Goal: Transaction & Acquisition: Purchase product/service

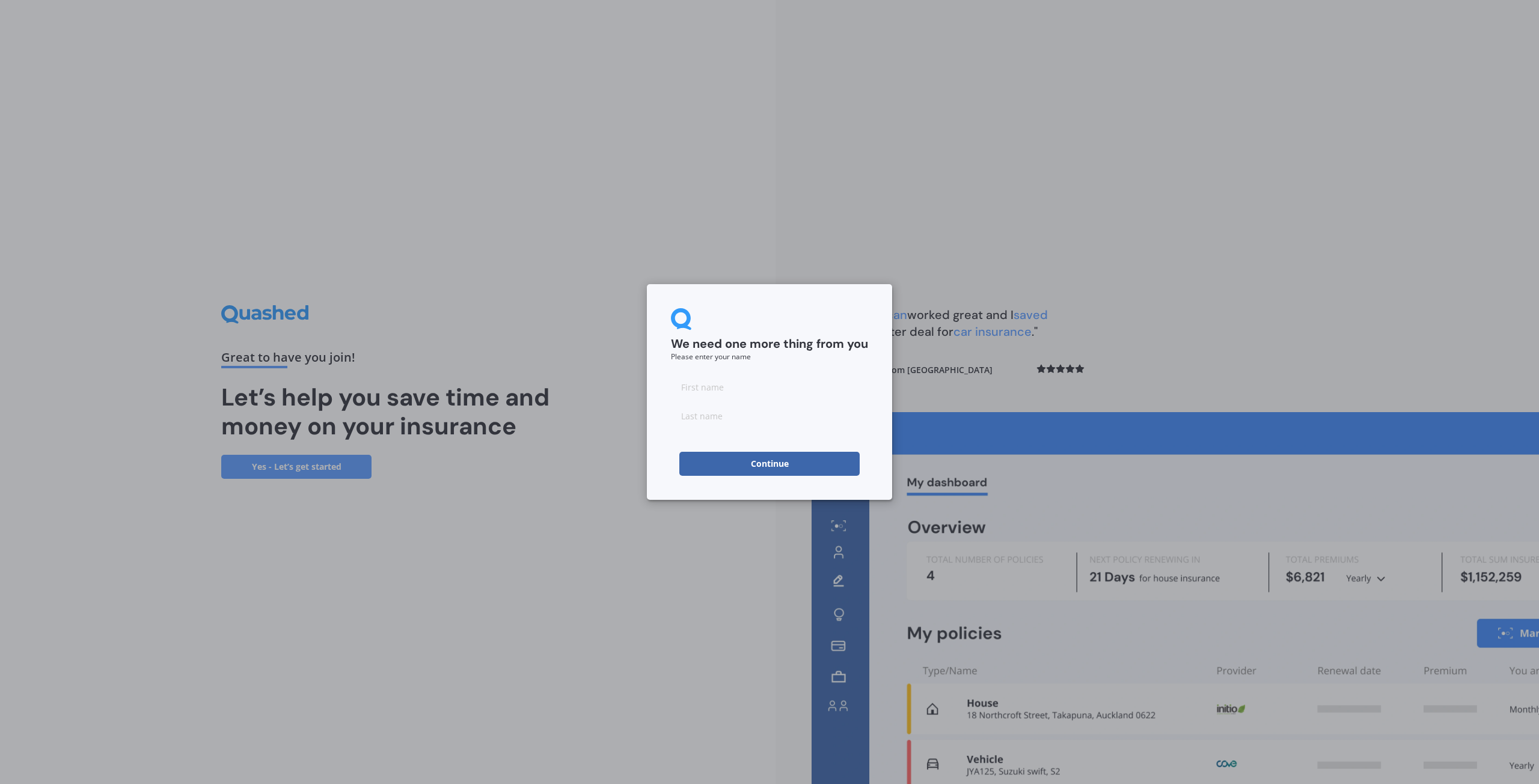
click at [724, 392] on input at bounding box center [770, 387] width 197 height 24
click at [718, 390] on input at bounding box center [770, 387] width 197 height 24
click at [545, 229] on div "We need one more thing from you Please enter your name Continue" at bounding box center [769, 392] width 1539 height 784
click at [717, 395] on input at bounding box center [770, 387] width 197 height 24
click at [584, 290] on div "We need one more thing from you Please enter your name Continue" at bounding box center [769, 392] width 1539 height 784
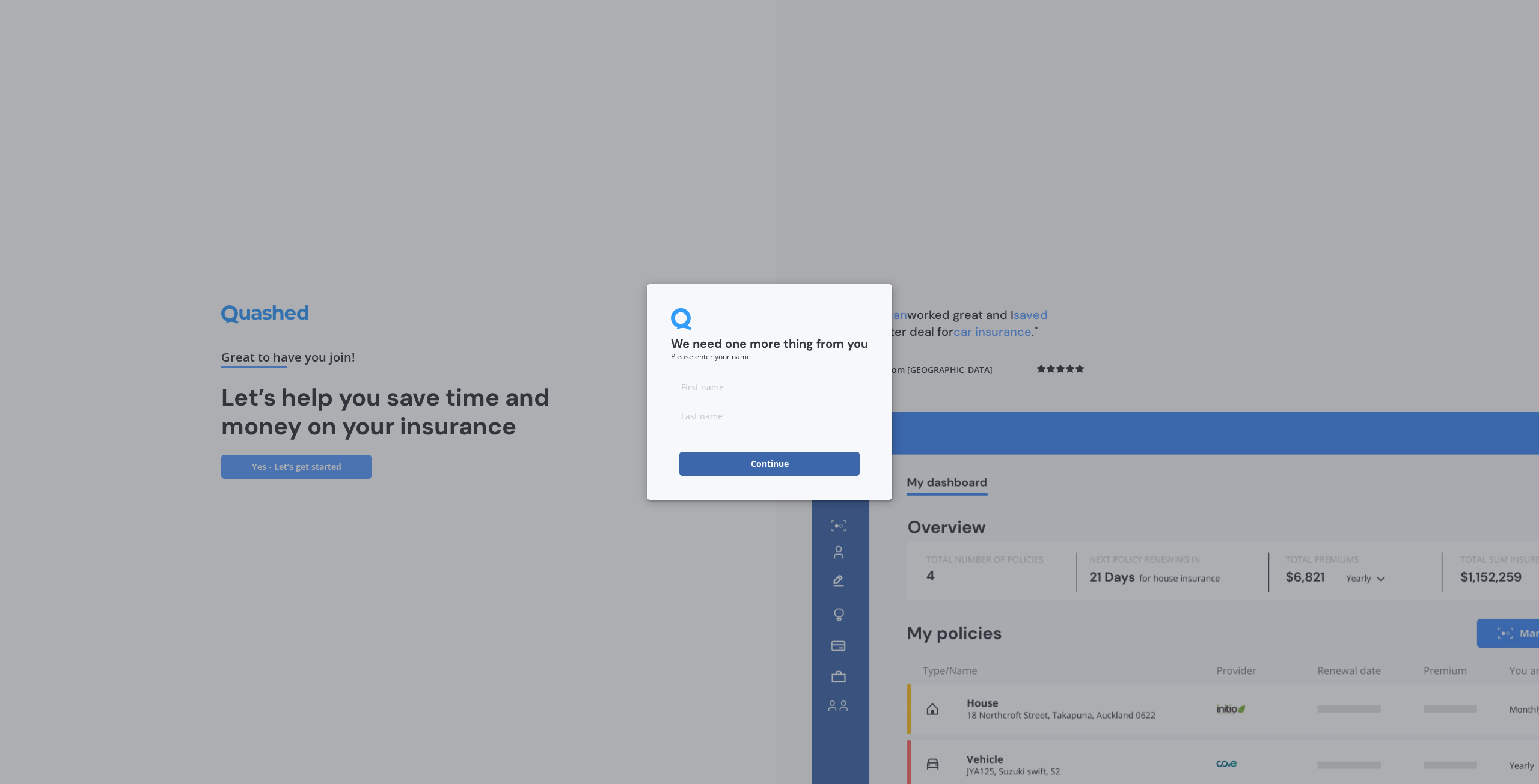
click at [705, 392] on input at bounding box center [770, 387] width 197 height 24
type input "[PERSON_NAME]"
drag, startPoint x: 903, startPoint y: 152, endPoint x: 895, endPoint y: 166, distance: 16.1
click at [903, 152] on div "We need one more thing from you Please enter your name [PERSON_NAME] Continue" at bounding box center [769, 392] width 1539 height 784
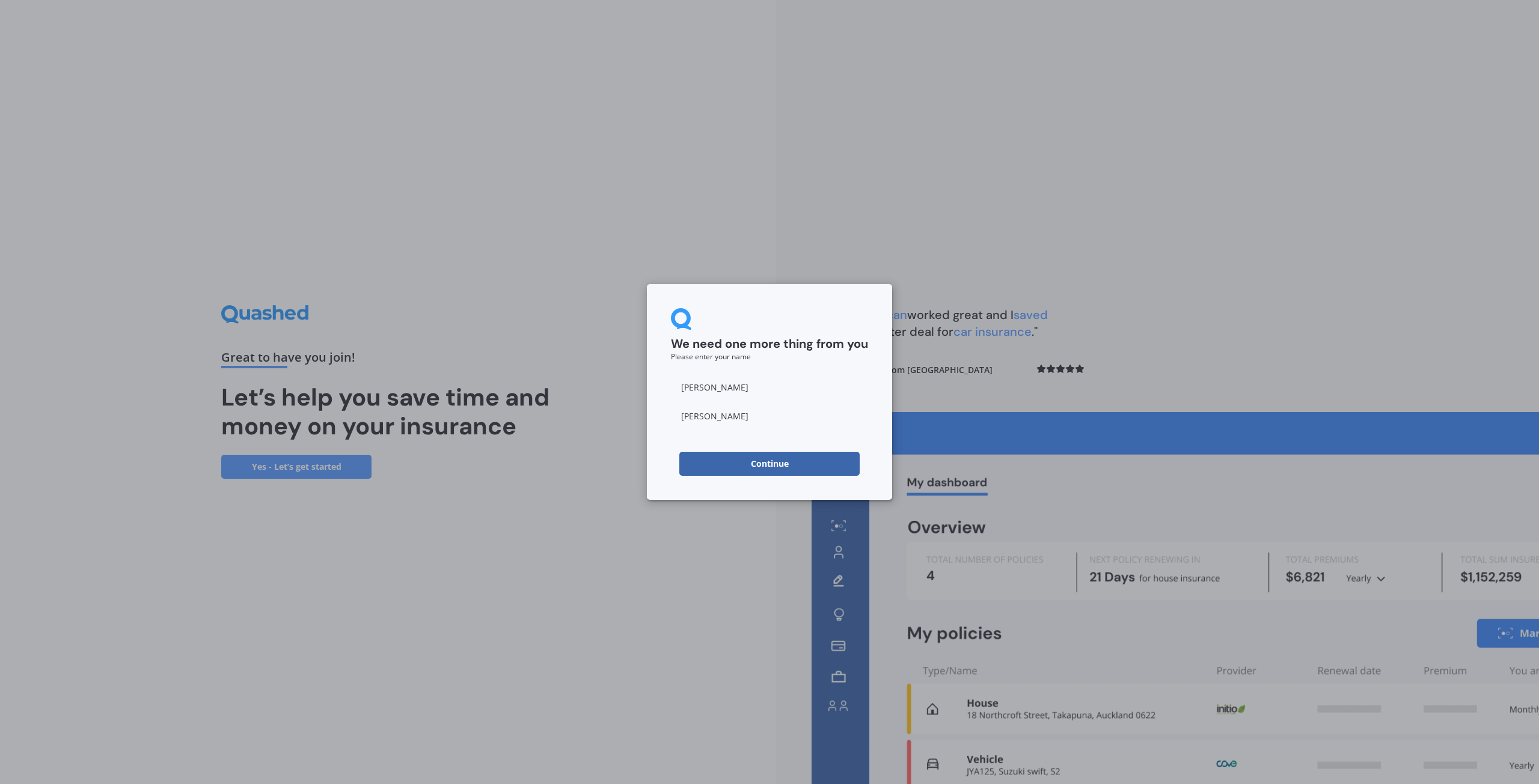
click at [748, 471] on button "Continue" at bounding box center [769, 463] width 180 height 24
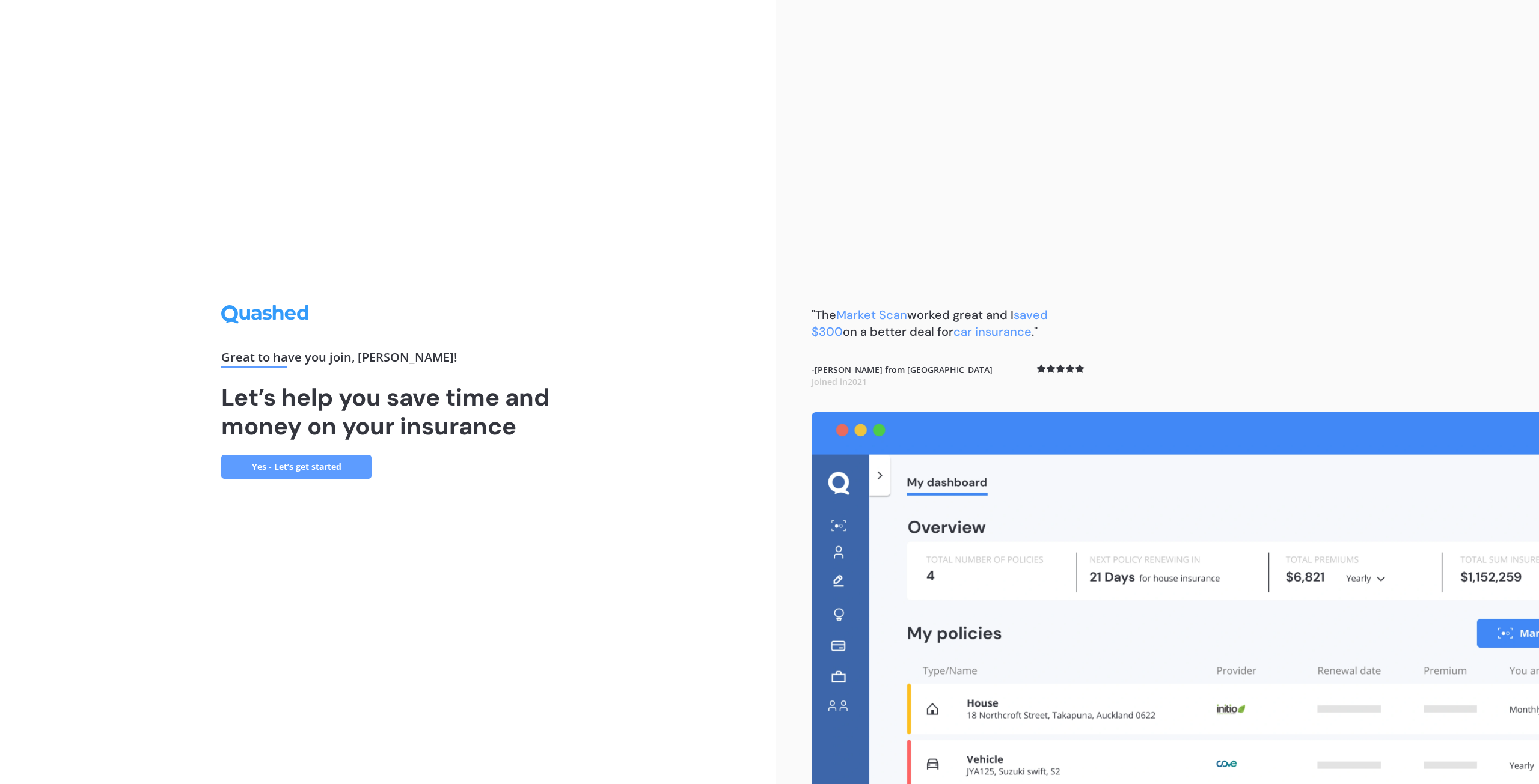
click at [303, 470] on link "Yes - Let’s get started" at bounding box center [296, 467] width 150 height 24
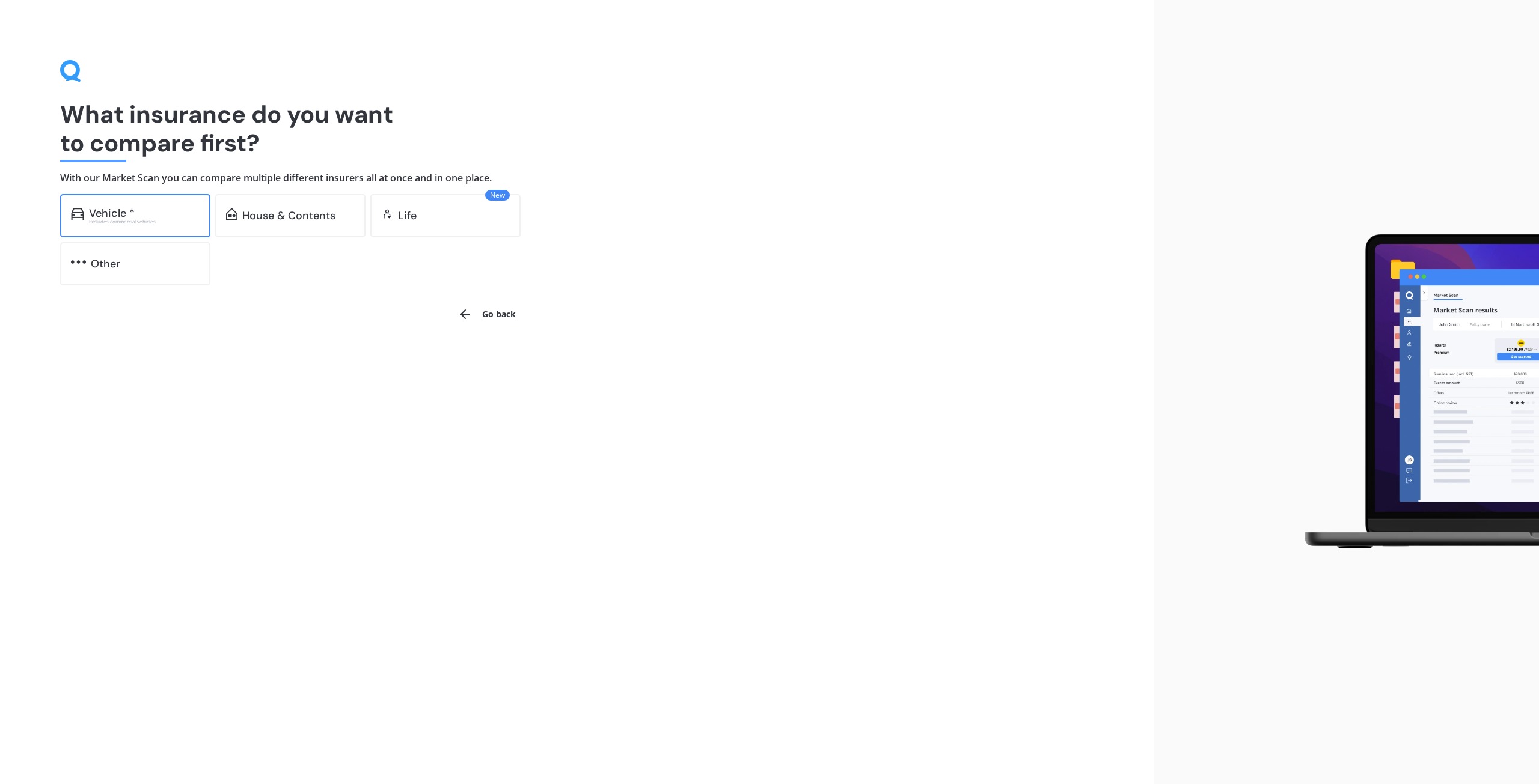
click at [161, 217] on div "Vehicle *" at bounding box center [144, 213] width 110 height 12
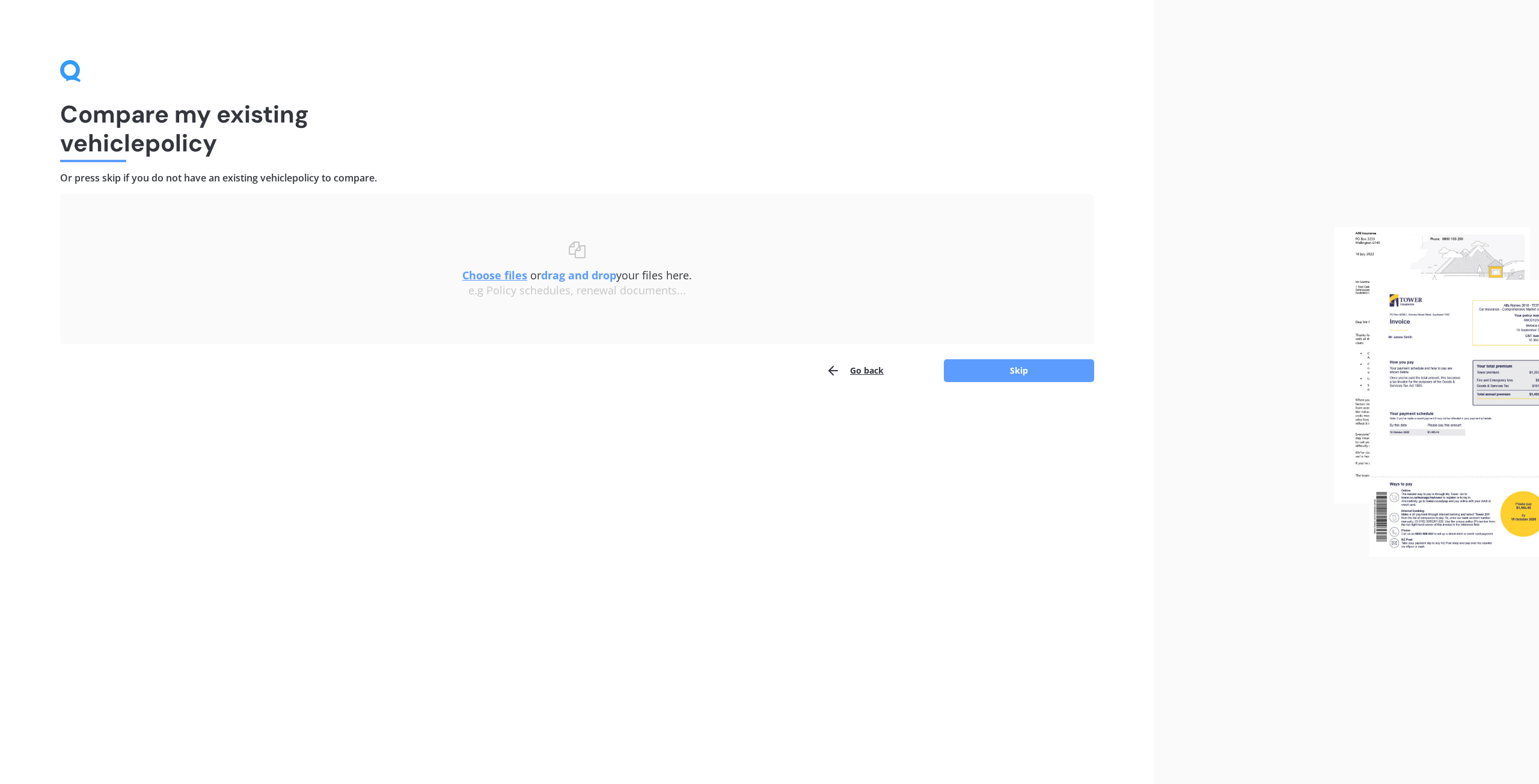
drag, startPoint x: 160, startPoint y: 169, endPoint x: 177, endPoint y: 176, distance: 18.4
click at [160, 170] on div "Compare my existing vehicle policy Or press skip if you do not have an existing…" at bounding box center [577, 221] width 1034 height 323
click at [972, 376] on button "Skip" at bounding box center [1019, 371] width 150 height 23
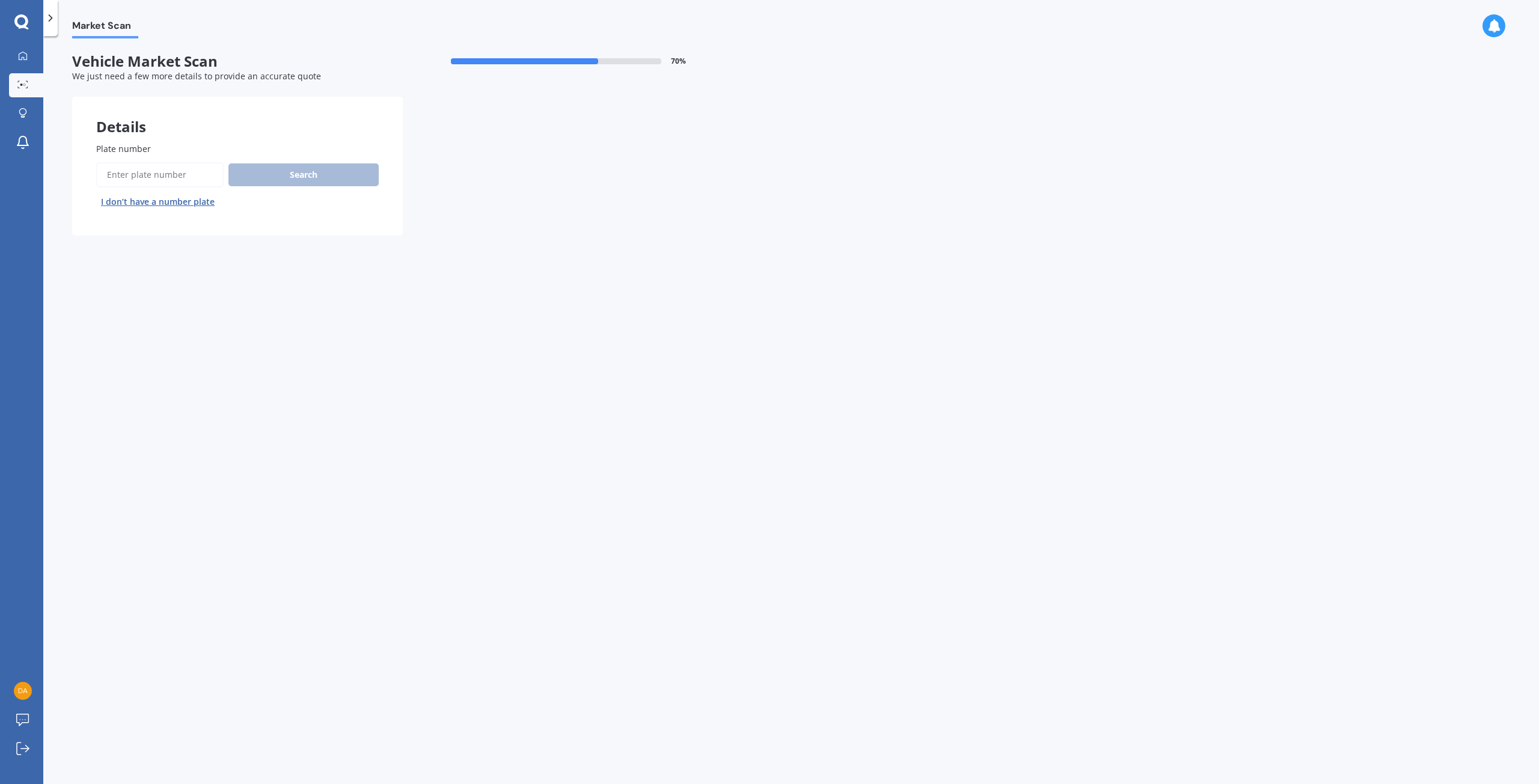
click at [187, 179] on input "Plate number" at bounding box center [160, 175] width 128 height 25
click at [147, 174] on input "Plate number" at bounding box center [160, 175] width 128 height 25
type input "lbt784"
click at [267, 248] on div "Market Scan Vehicle Market Scan 70 % We just need a few more details to provide…" at bounding box center [791, 413] width 1496 height 748
click at [323, 176] on button "Search" at bounding box center [303, 175] width 150 height 23
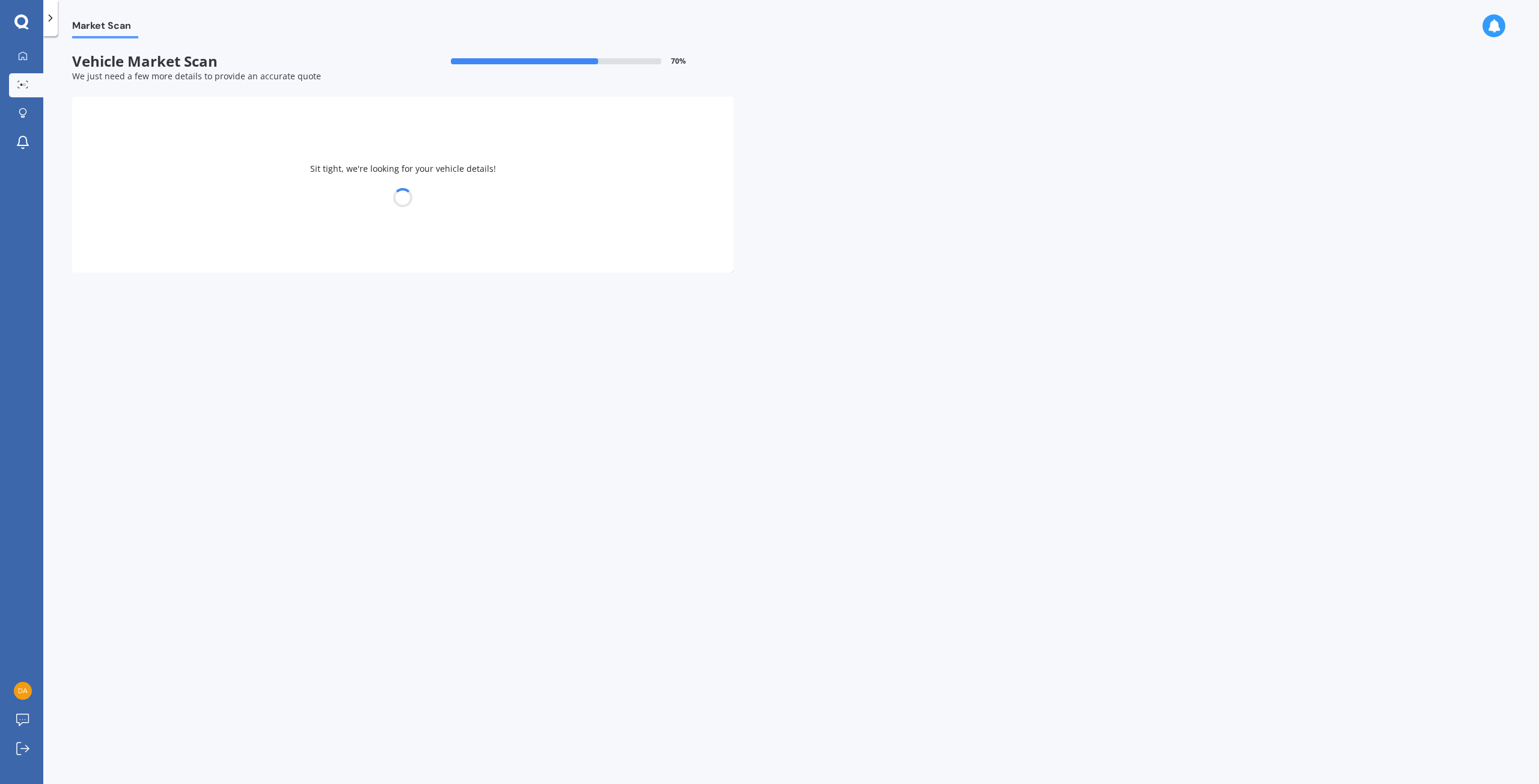
select select "MAZDA"
select select "ATENZA"
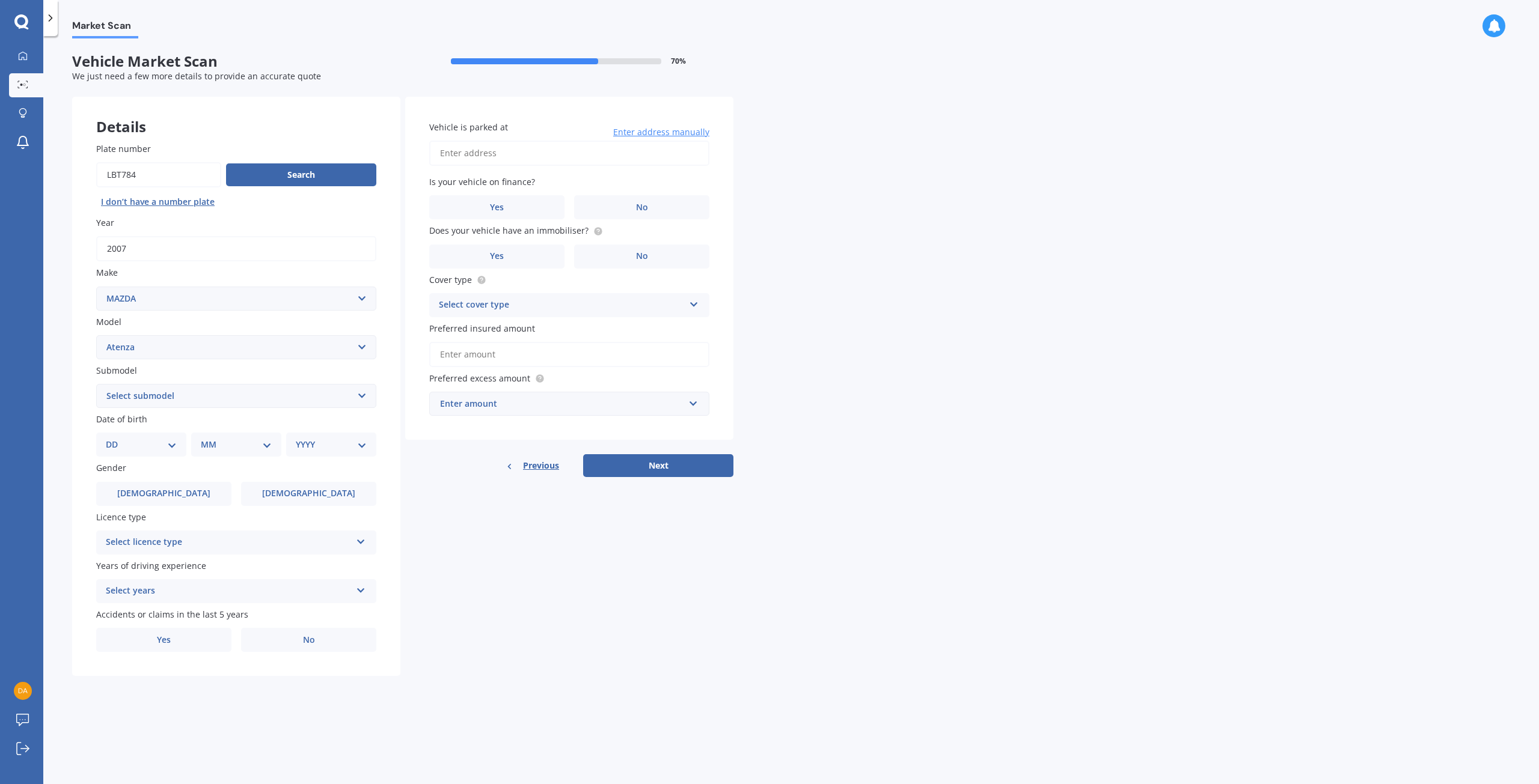
click at [182, 403] on select "Select submodel (All other) Diesel Diesel Turbo Hatchback Sedan Turbo Wagon" at bounding box center [236, 395] width 281 height 24
drag, startPoint x: 466, startPoint y: 553, endPoint x: 441, endPoint y: 537, distance: 29.7
click at [465, 553] on div "Details Plate number Search I don’t have a number plate Year [DATE] Make Select…" at bounding box center [403, 387] width 662 height 580
click at [157, 447] on select "DD 01 02 03 04 05 06 07 08 09 10 11 12 13 14 15 16 17 18 19 20 21 22 23 24 25 2…" at bounding box center [140, 445] width 71 height 14
select select "02"
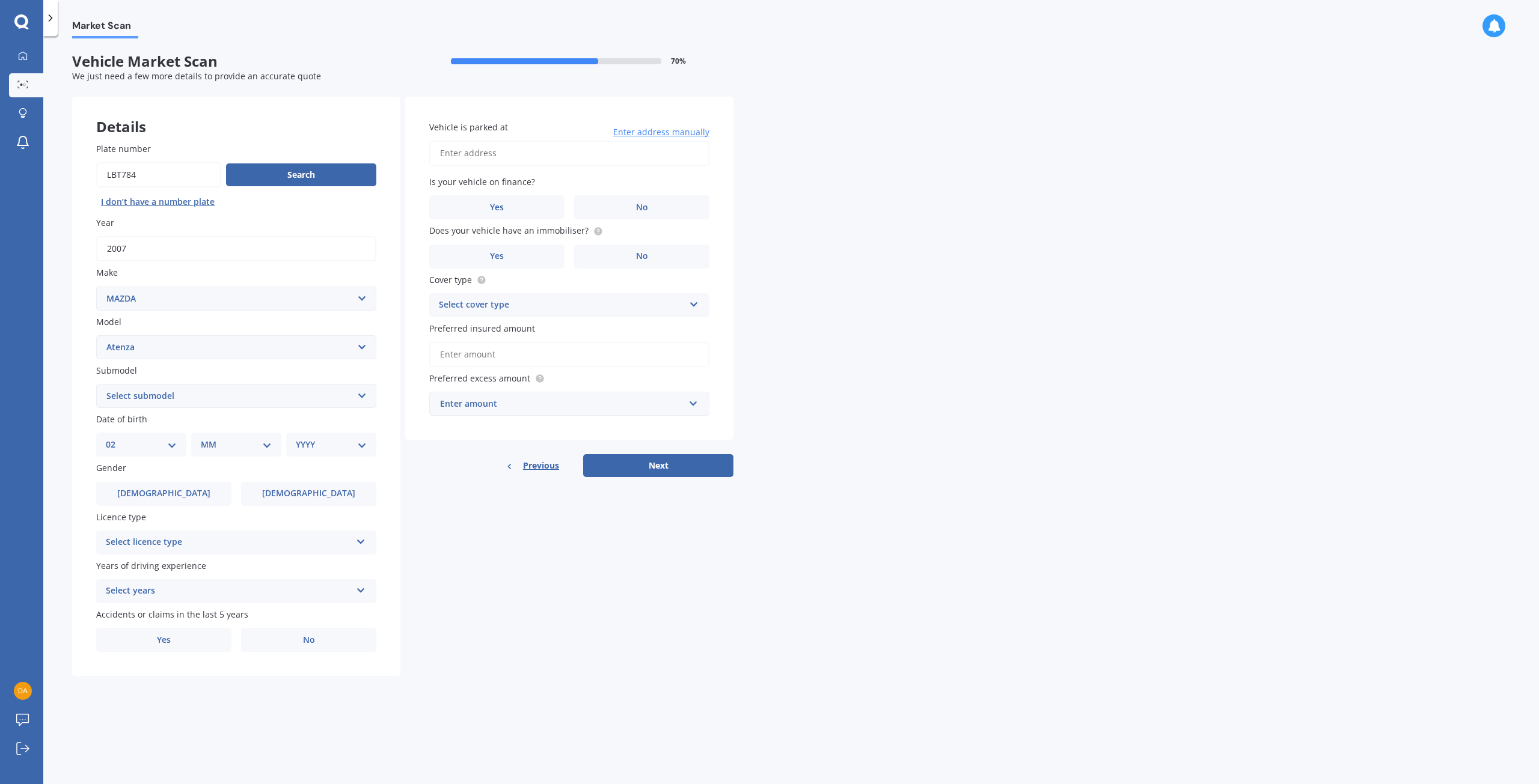
click at [115, 438] on select "DD 01 02 03 04 05 06 07 08 09 10 11 12 13 14 15 16 17 18 19 20 21 22 23 24 25 2…" at bounding box center [140, 445] width 71 height 14
click at [219, 448] on select "MM 01 02 03 04 05 06 07 08 09 10 11 12" at bounding box center [239, 445] width 66 height 14
select select "06"
click at [206, 438] on select "MM 01 02 03 04 05 06 07 08 09 10 11 12" at bounding box center [239, 445] width 66 height 14
click at [322, 451] on div "YYYY 2025 2024 2023 2022 2021 2020 2019 2018 2017 2016 2015 2014 2013 2012 2011…" at bounding box center [329, 445] width 85 height 24
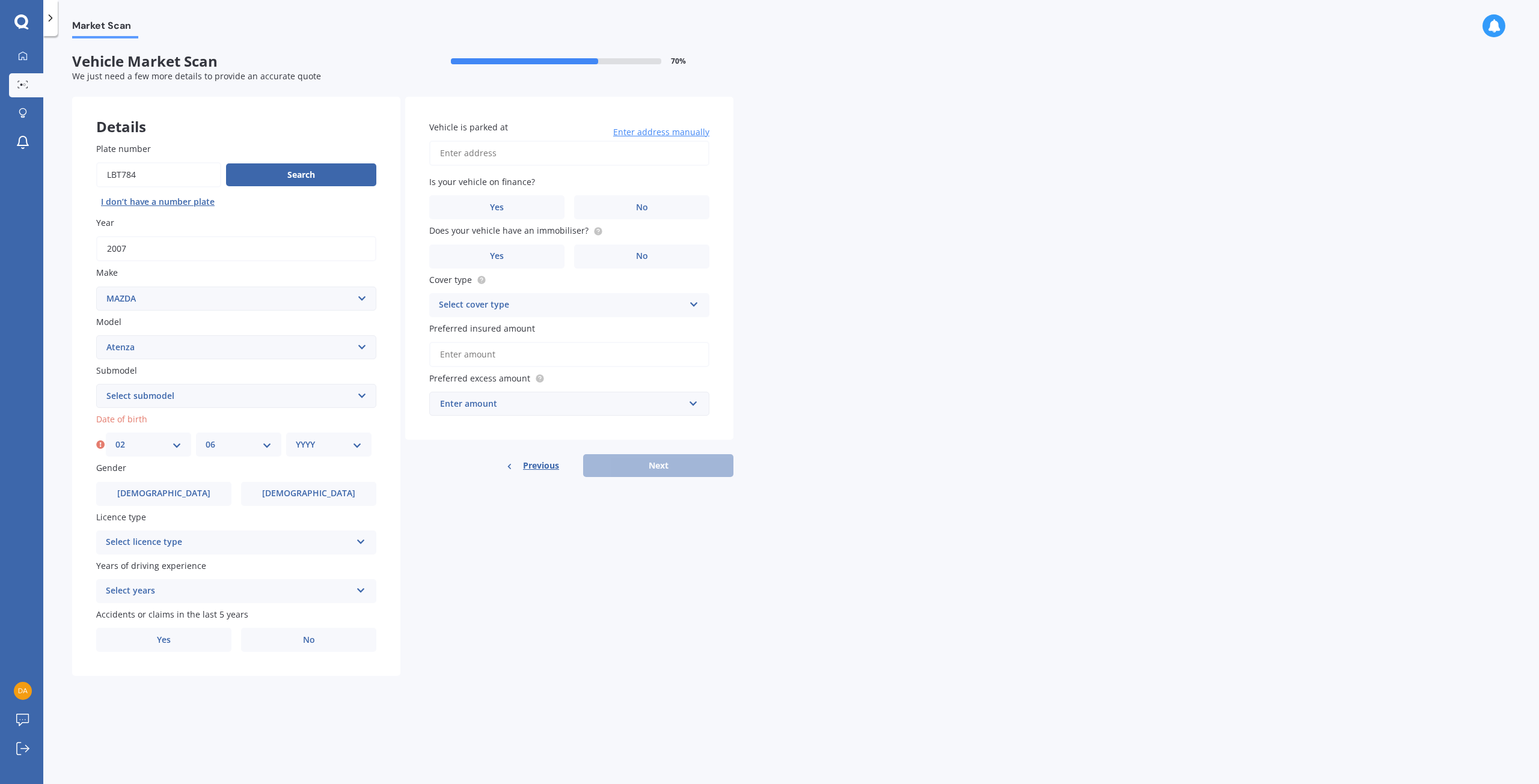
click at [333, 445] on select "YYYY 2025 2024 2023 2022 2021 2020 2019 2018 2017 2016 2015 2014 2013 2012 2011…" at bounding box center [329, 445] width 66 height 14
select select "1997"
click at [296, 438] on select "YYYY 2025 2024 2023 2022 2021 2020 2019 2018 2017 2016 2015 2014 2013 2012 2011…" at bounding box center [329, 445] width 66 height 14
click at [157, 399] on select "Select submodel (All other) Diesel Diesel Turbo Hatchback Sedan Turbo Wagon" at bounding box center [236, 395] width 281 height 24
click at [96, 384] on select "Select submodel (All other) Diesel Diesel Turbo Hatchback Sedan Turbo Wagon" at bounding box center [236, 395] width 281 height 24
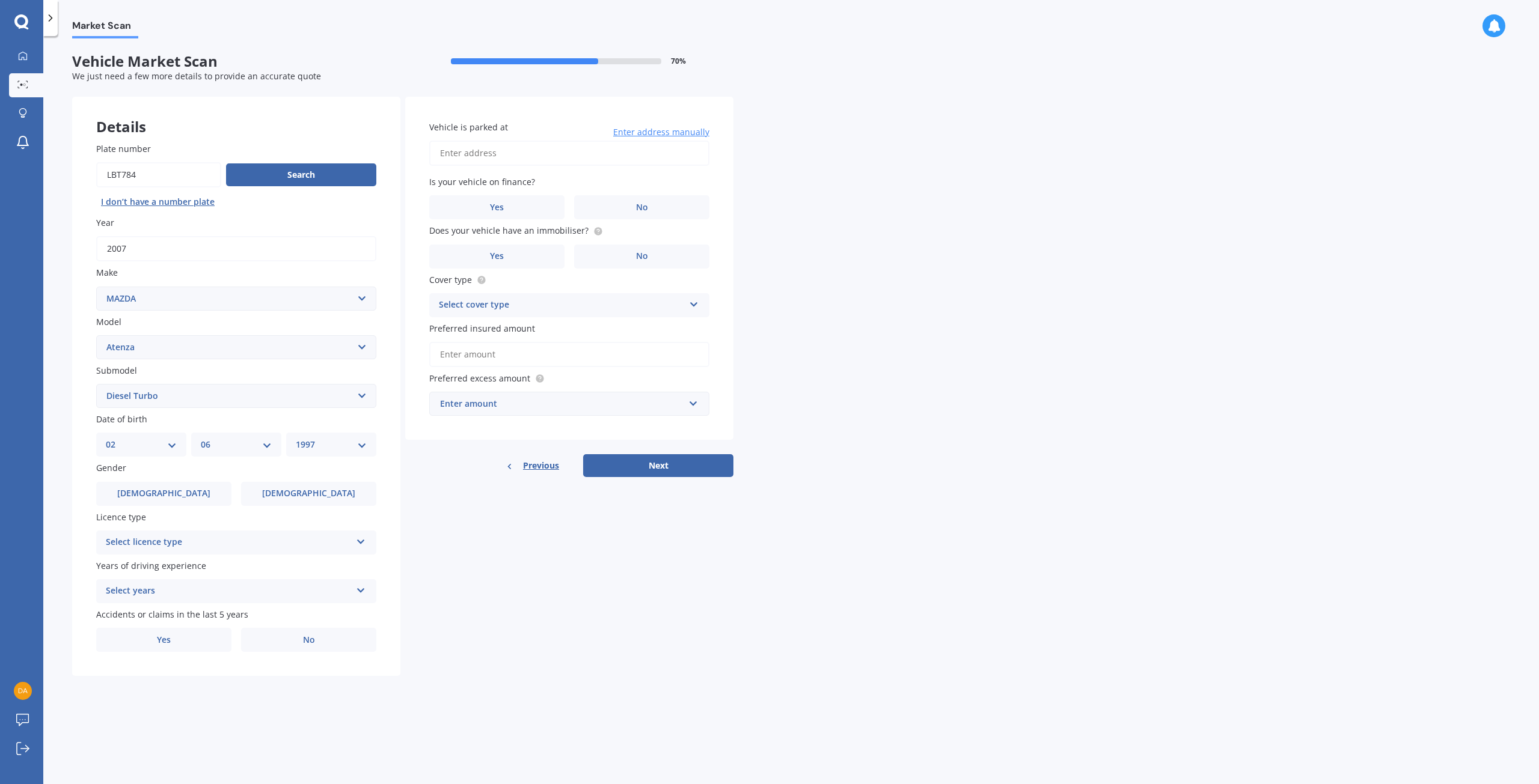
click at [813, 518] on div "Market Scan Vehicle Market Scan 70 % We just need a few more details to provide…" at bounding box center [791, 413] width 1496 height 748
click at [156, 496] on span "[DEMOGRAPHIC_DATA]" at bounding box center [163, 493] width 96 height 11
click at [0, 0] on input "[DEMOGRAPHIC_DATA]" at bounding box center [0, 0] width 0 height 0
click at [149, 393] on select "Select submodel (All other) Diesel Diesel Turbo Hatchback Sedan Turbo Wagon" at bounding box center [236, 395] width 281 height 24
select select "SEDAN"
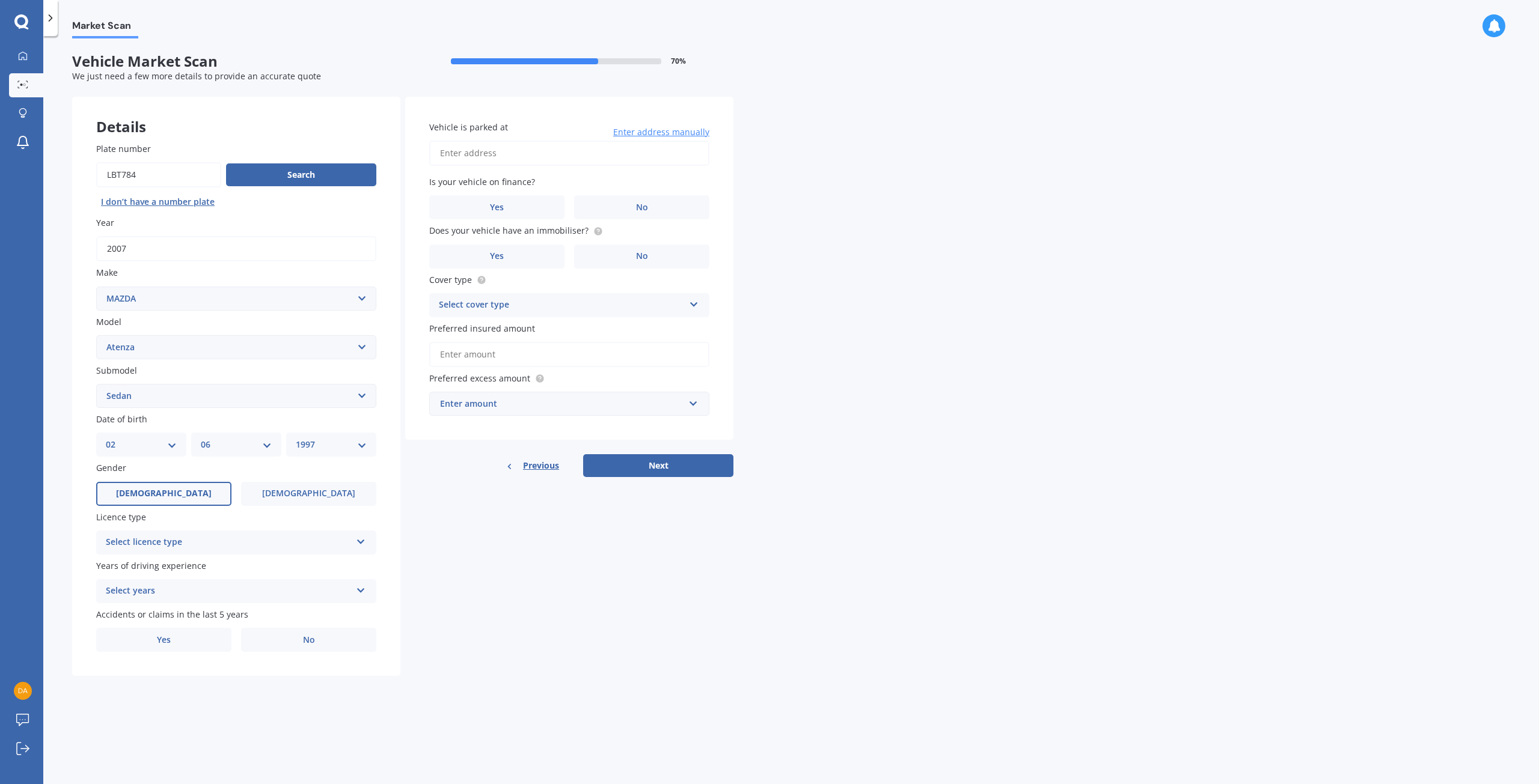
click at [96, 384] on select "Select submodel (All other) Diesel Diesel Turbo Hatchback Sedan Turbo Wagon" at bounding box center [236, 395] width 281 height 24
click at [157, 540] on div "Select licence type" at bounding box center [228, 542] width 246 height 15
click at [139, 563] on div "NZ Full" at bounding box center [236, 566] width 279 height 21
click at [167, 594] on div "Select years" at bounding box center [228, 591] width 246 height 15
click at [158, 620] on div "5 or more years" at bounding box center [236, 615] width 279 height 21
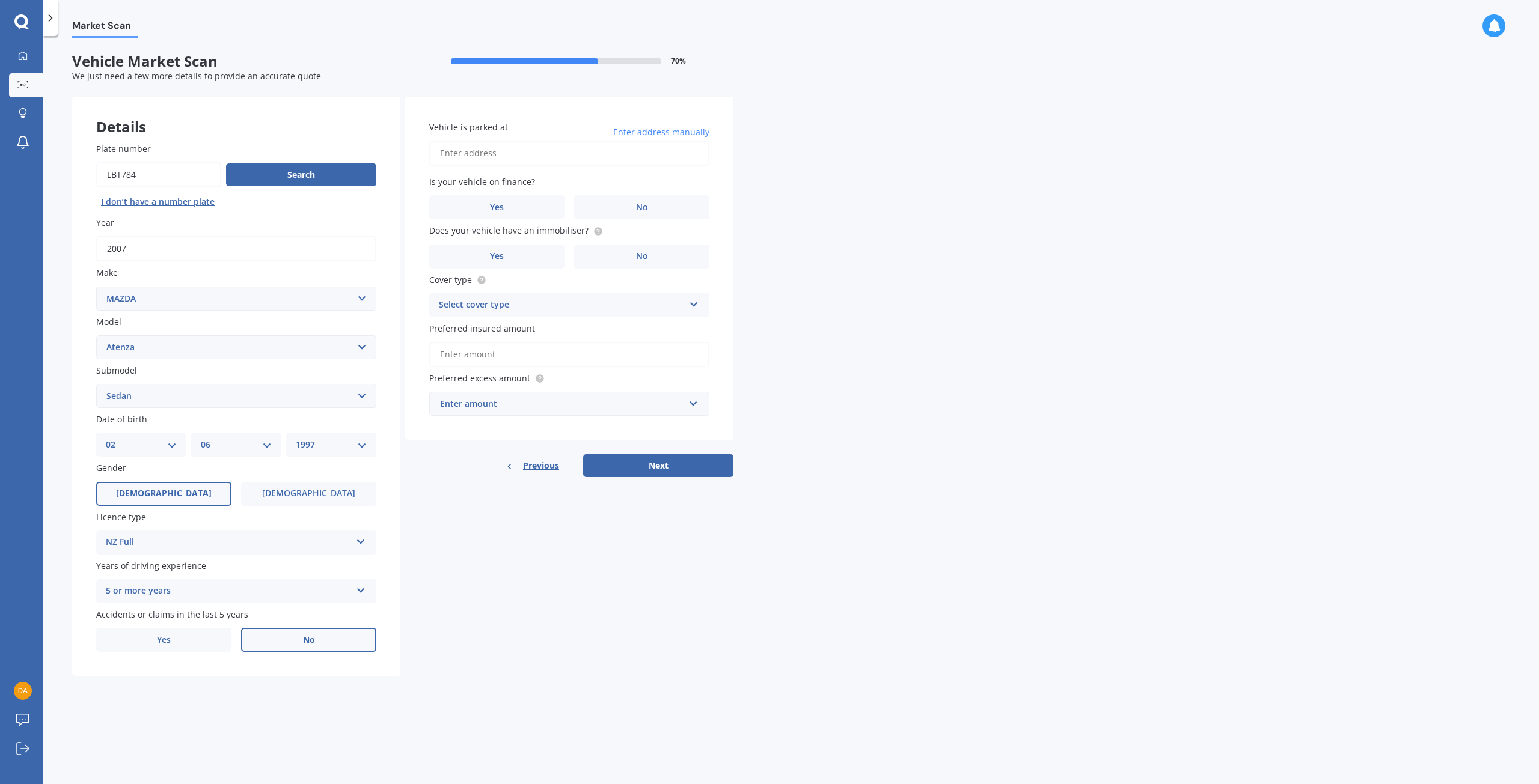
click at [298, 644] on label "No" at bounding box center [309, 640] width 135 height 24
click at [0, 0] on input "No" at bounding box center [0, 0] width 0 height 0
click at [483, 155] on input "Vehicle is parked at" at bounding box center [570, 153] width 281 height 25
type input "[STREET_ADDRESS]"
click at [843, 204] on div "Market Scan Vehicle Market Scan 70 % We just need a few more details to provide…" at bounding box center [791, 413] width 1496 height 748
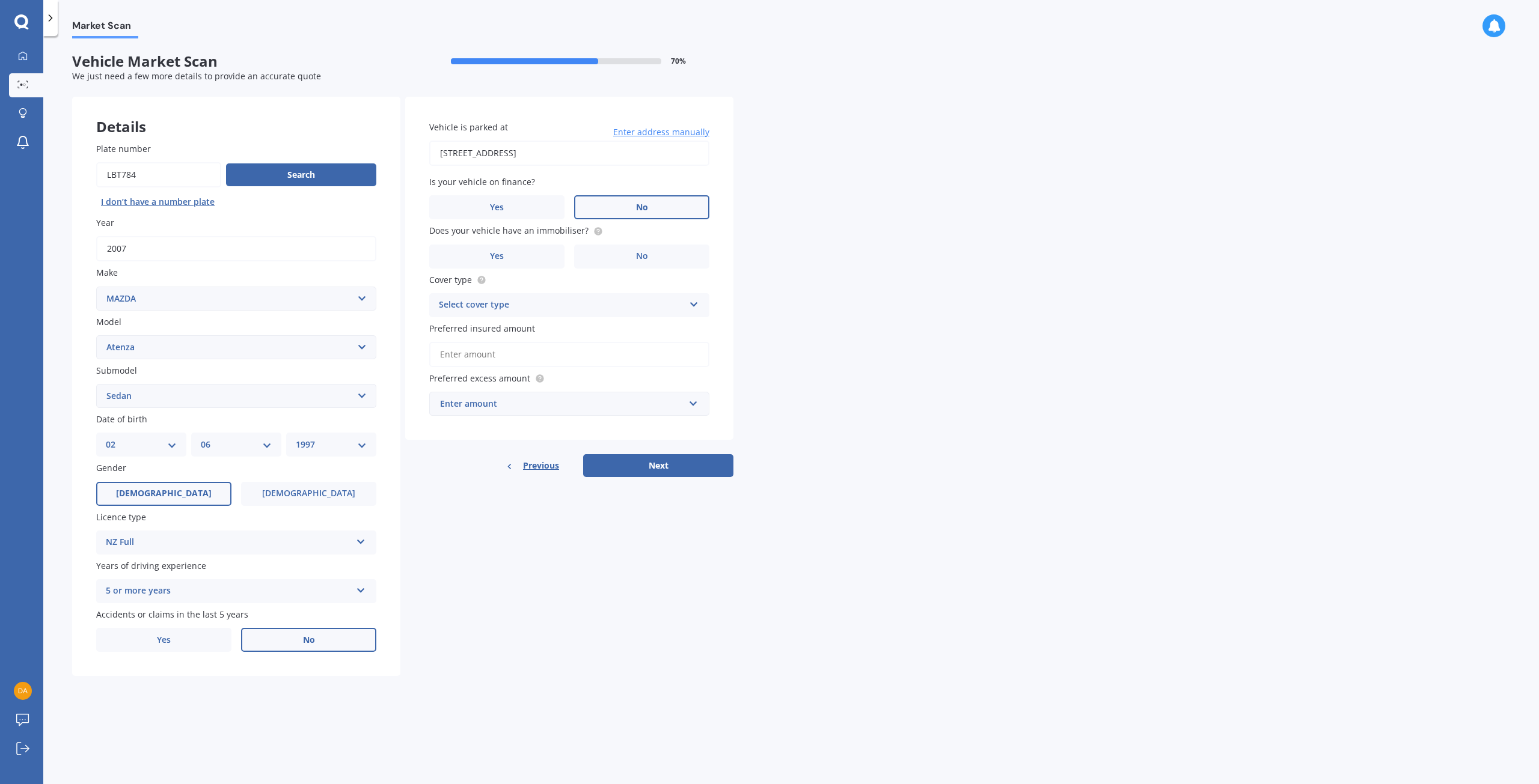
click at [656, 208] on label "No" at bounding box center [642, 207] width 135 height 24
click at [0, 0] on input "No" at bounding box center [0, 0] width 0 height 0
click at [607, 257] on label "No" at bounding box center [642, 256] width 135 height 24
click at [0, 0] on input "No" at bounding box center [0, 0] width 0 height 0
click at [474, 300] on div "Select cover type" at bounding box center [562, 305] width 246 height 15
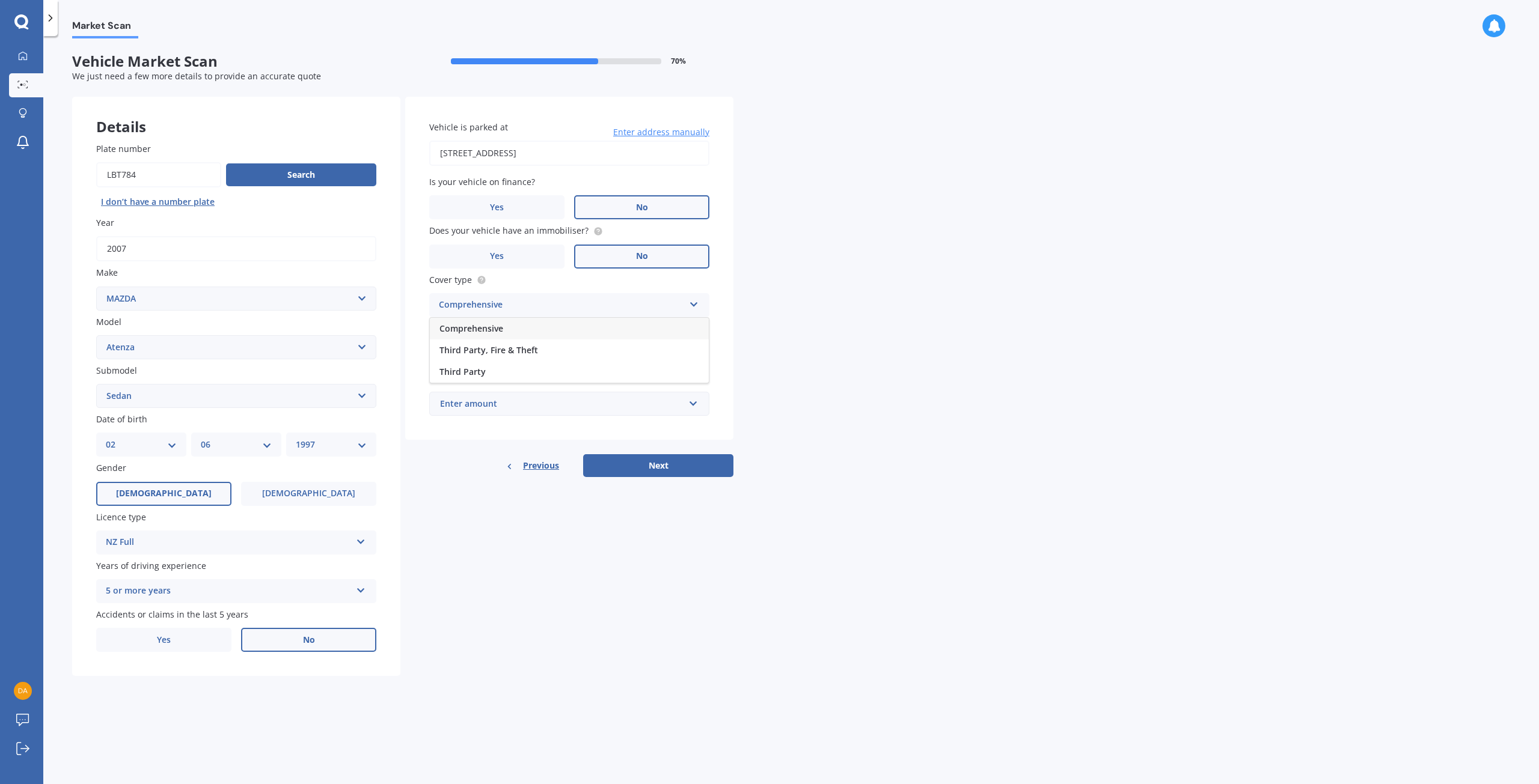
click at [523, 330] on div "Comprehensive" at bounding box center [569, 329] width 279 height 21
click at [932, 363] on div "Market Scan Vehicle Market Scan 70 % We just need a few more details to provide…" at bounding box center [791, 413] width 1496 height 748
click at [504, 355] on input "Preferred insured amount" at bounding box center [570, 355] width 281 height 25
click at [867, 362] on div "Market Scan Vehicle Market Scan 70 % We just need a few more details to provide…" at bounding box center [791, 413] width 1496 height 748
click at [595, 353] on input "Preferred insured amount" at bounding box center [570, 355] width 281 height 25
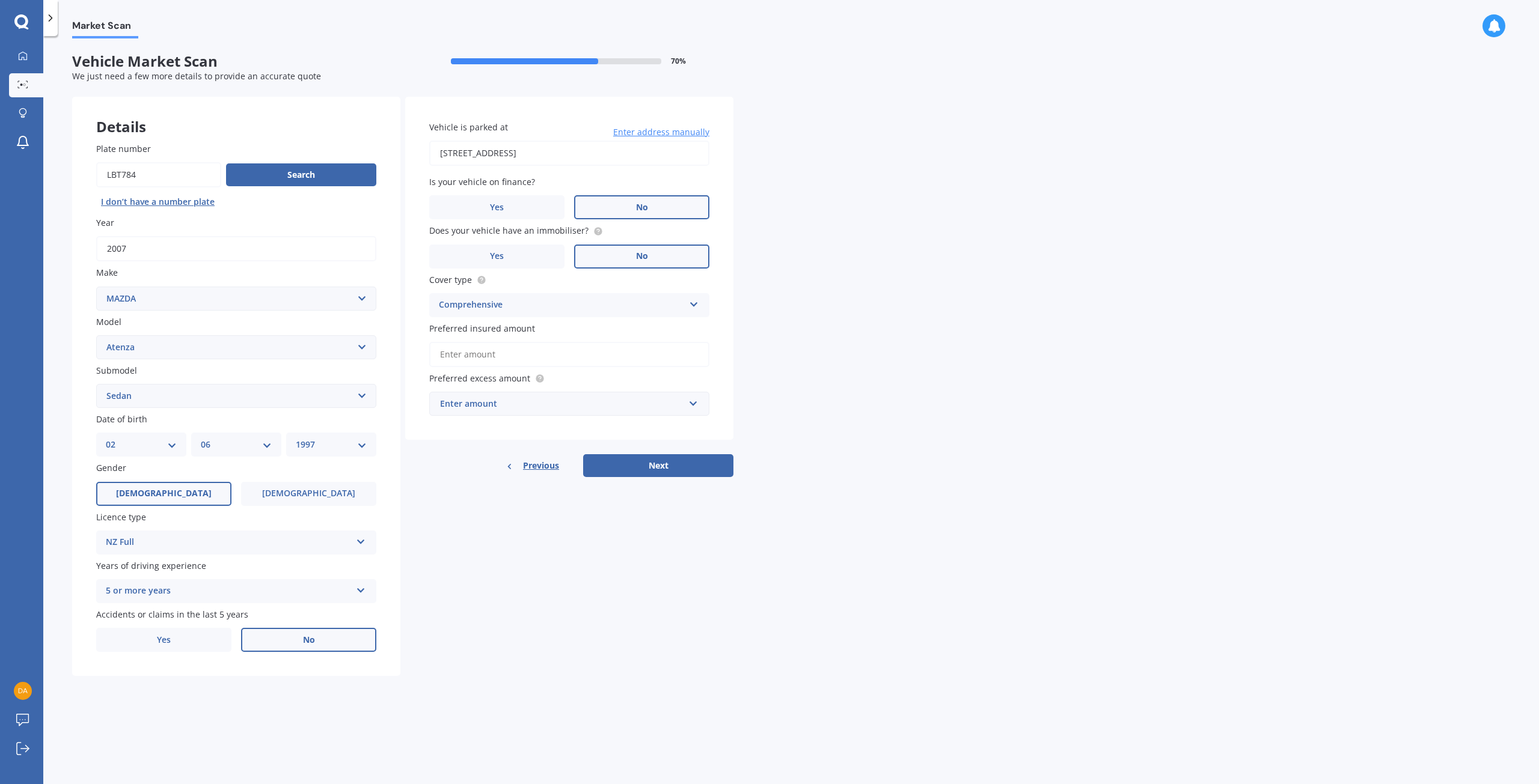
click at [881, 360] on div "Market Scan Vehicle Market Scan 70 % We just need a few more details to provide…" at bounding box center [791, 413] width 1496 height 748
click at [542, 397] on div "Enter amount" at bounding box center [562, 404] width 244 height 14
drag, startPoint x: 942, startPoint y: 374, endPoint x: 803, endPoint y: 290, distance: 162.4
click at [943, 374] on div "Market Scan Vehicle Market Scan 70 % We just need a few more details to provide…" at bounding box center [791, 413] width 1496 height 748
click at [488, 395] on input "text" at bounding box center [565, 404] width 269 height 23
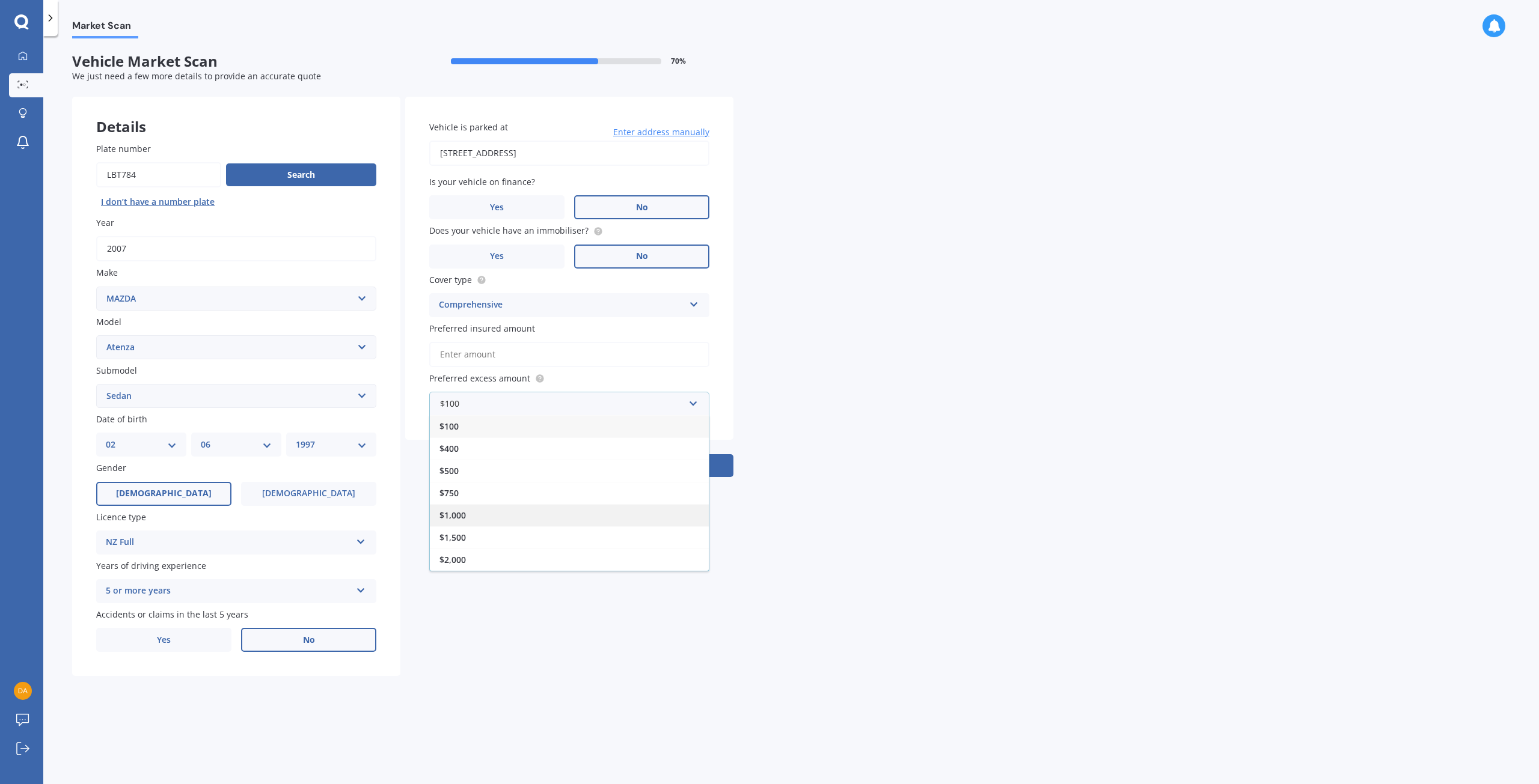
click at [465, 526] on div "$1,000" at bounding box center [569, 515] width 279 height 22
click at [506, 363] on input "Preferred insured amount" at bounding box center [570, 355] width 281 height 25
click at [497, 360] on input "Preferred insured amount" at bounding box center [570, 355] width 281 height 25
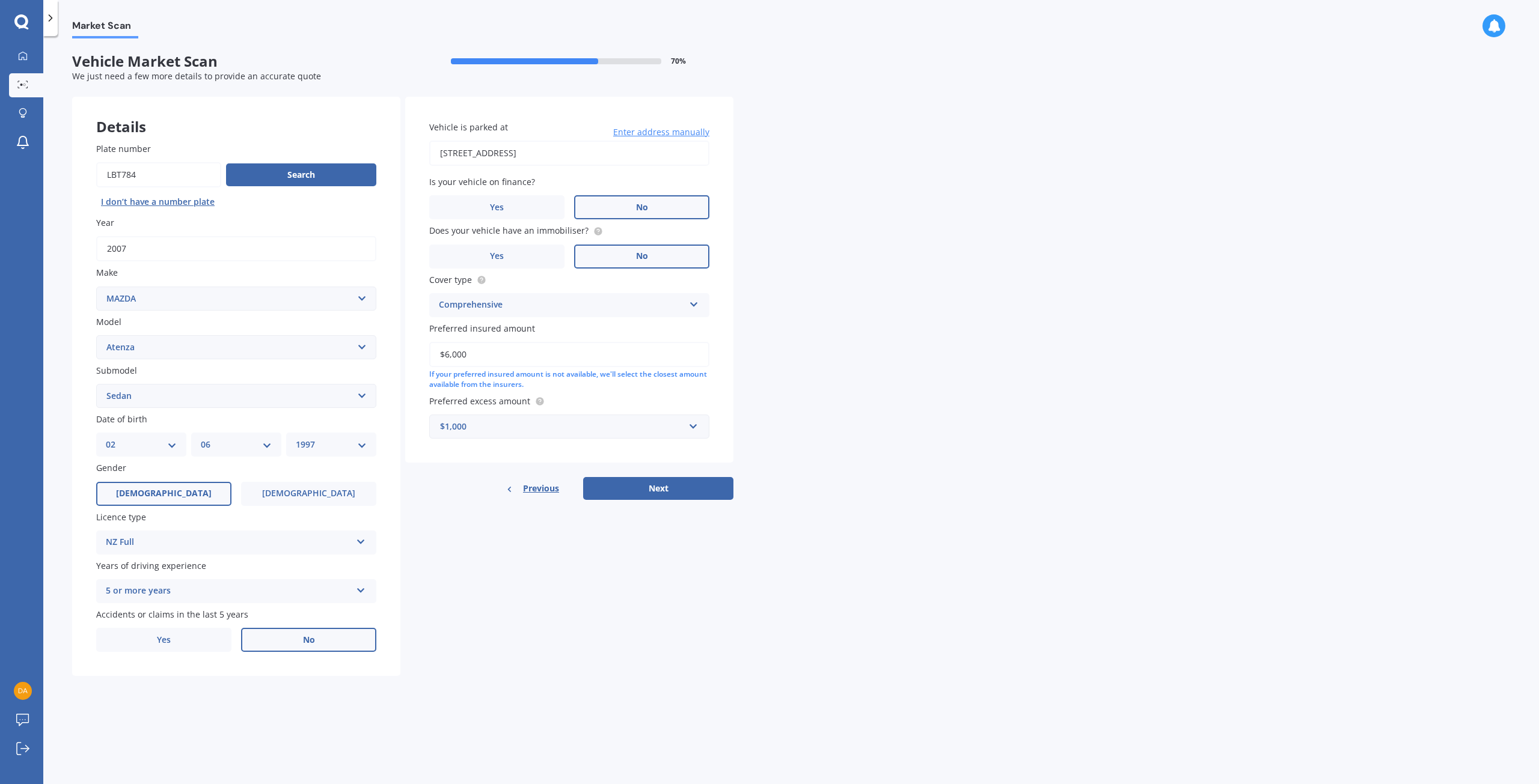
drag, startPoint x: 478, startPoint y: 349, endPoint x: 456, endPoint y: 350, distance: 22.0
click at [456, 350] on input "$6,000" at bounding box center [570, 355] width 281 height 25
type input "$6,000"
click at [861, 356] on div "Market Scan Vehicle Market Scan 70 % We just need a few more details to provide…" at bounding box center [791, 413] width 1496 height 748
click at [654, 489] on button "Next" at bounding box center [658, 489] width 150 height 23
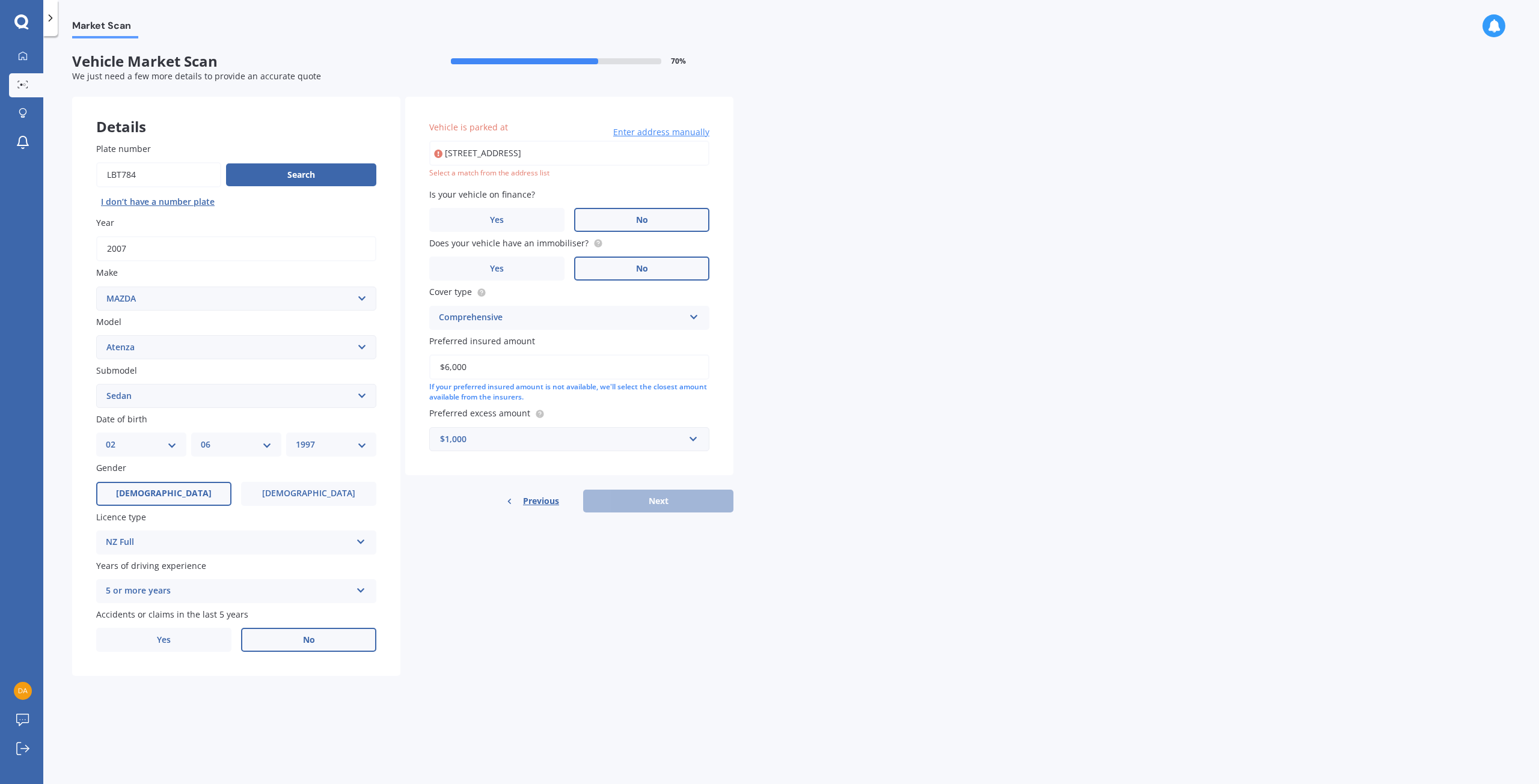
click at [660, 150] on input "[STREET_ADDRESS]" at bounding box center [570, 153] width 281 height 25
click at [565, 152] on input "[STREET_ADDRESS]" at bounding box center [570, 153] width 281 height 25
click at [736, 161] on div "Market Scan Vehicle Market Scan 70 % We just need a few more details to provide…" at bounding box center [791, 413] width 1496 height 748
click at [518, 171] on div "Select a match from the address list" at bounding box center [570, 173] width 281 height 11
click at [630, 157] on input "[STREET_ADDRESS]" at bounding box center [570, 153] width 281 height 25
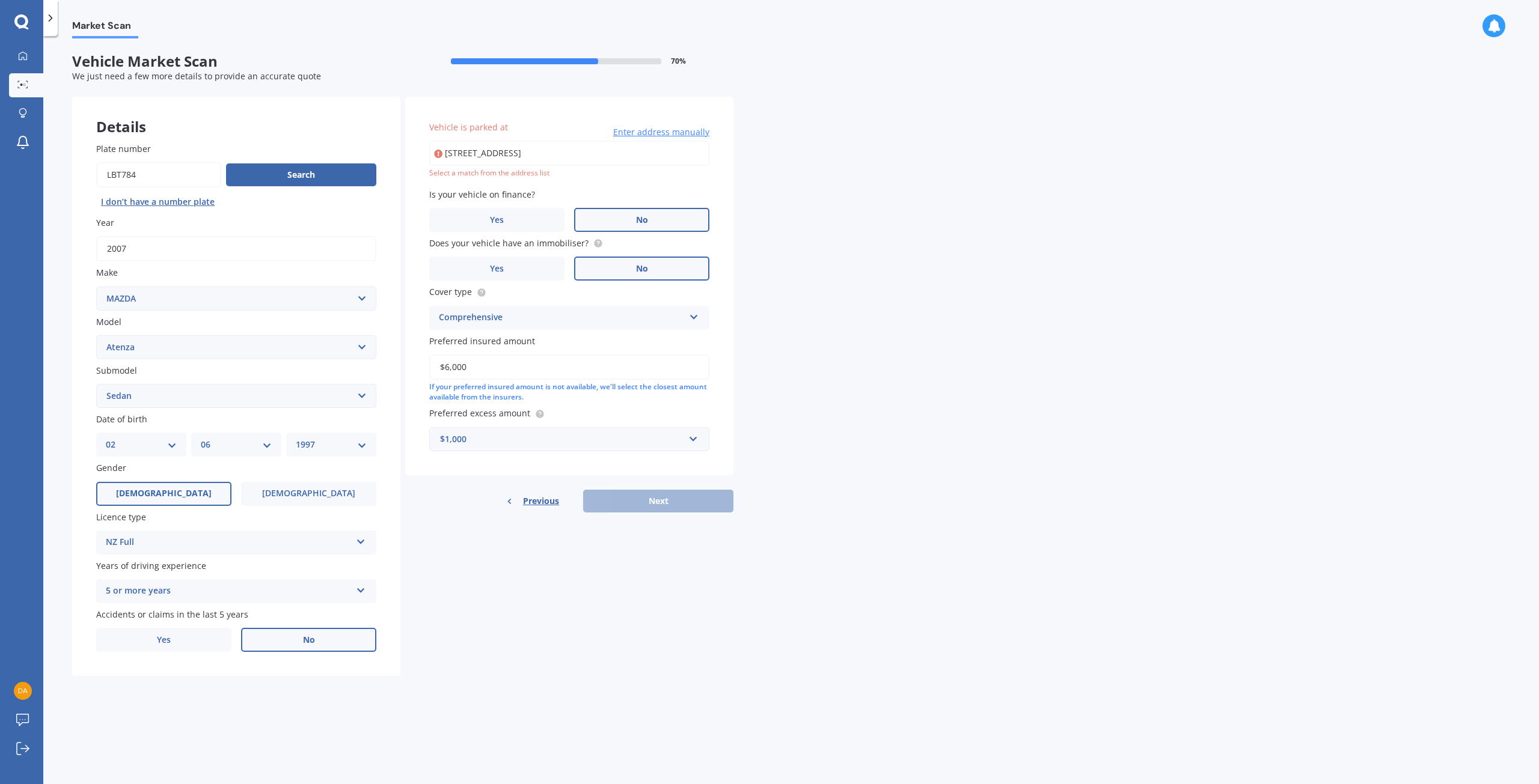
type input "[STREET_ADDRESS]"
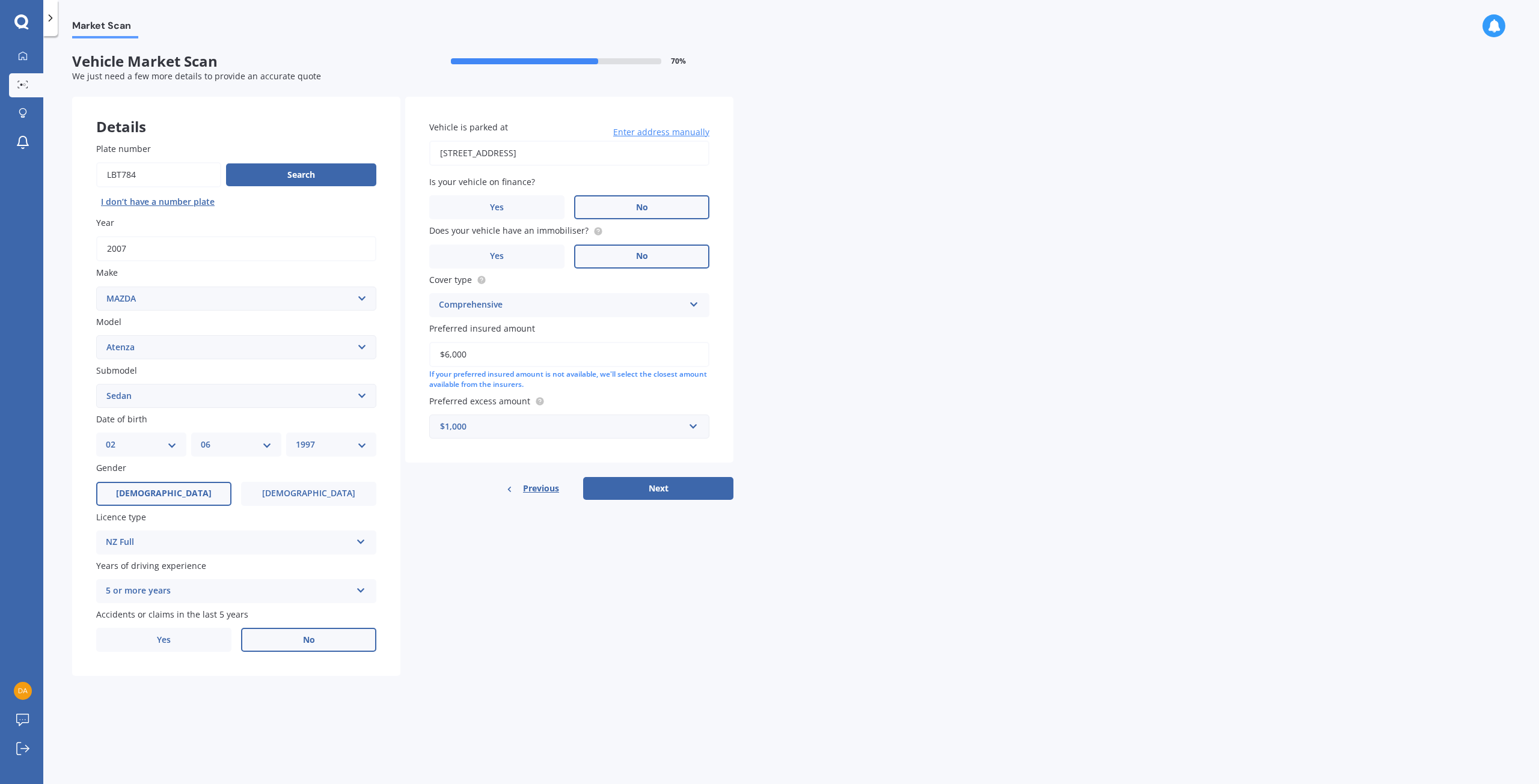
click at [776, 189] on div "Market Scan Vehicle Market Scan 70 % We just need a few more details to provide…" at bounding box center [791, 413] width 1496 height 748
click at [655, 489] on button "Next" at bounding box center [658, 489] width 150 height 23
select select "02"
select select "06"
select select "1997"
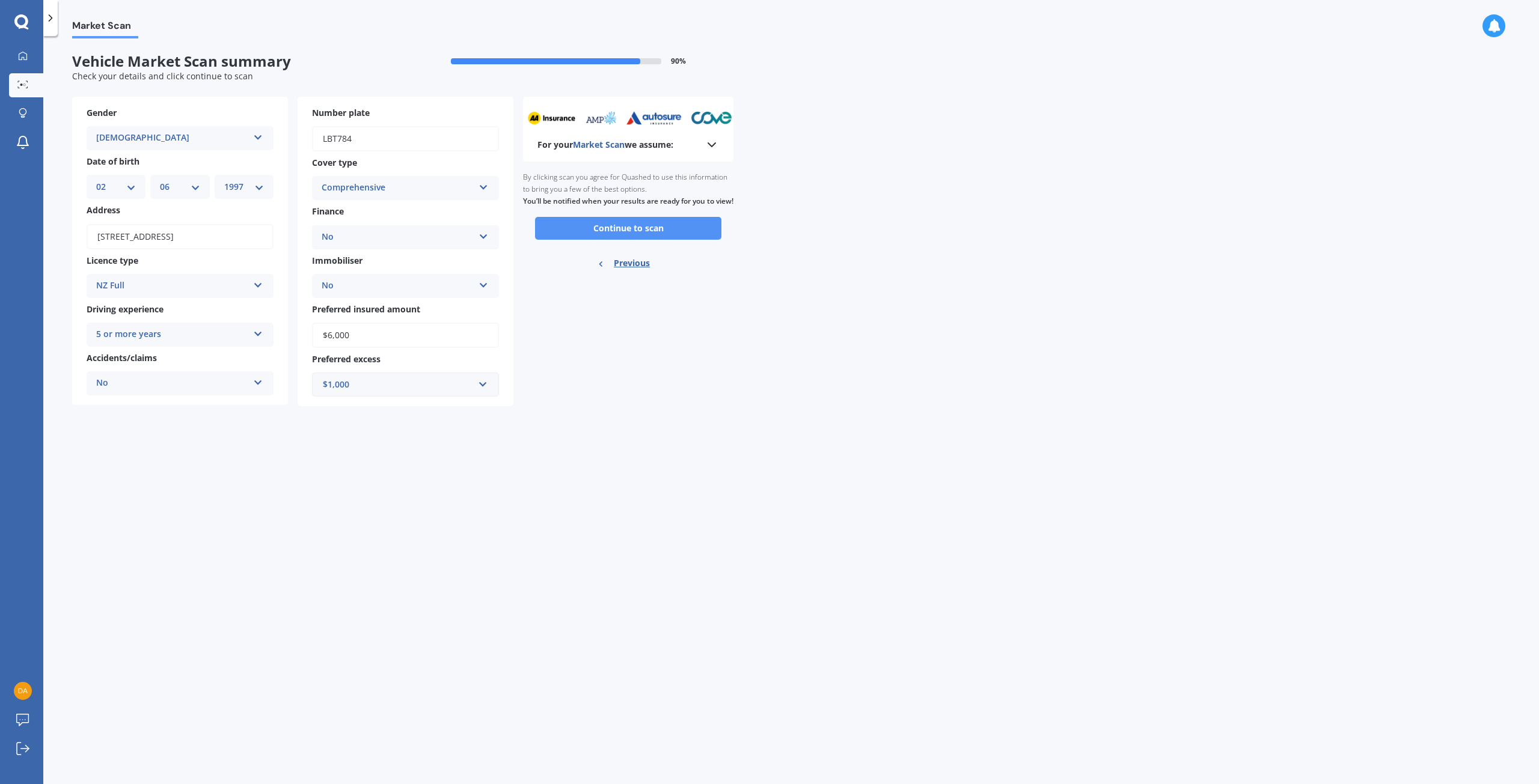
click at [617, 239] on button "Continue to scan" at bounding box center [628, 228] width 187 height 23
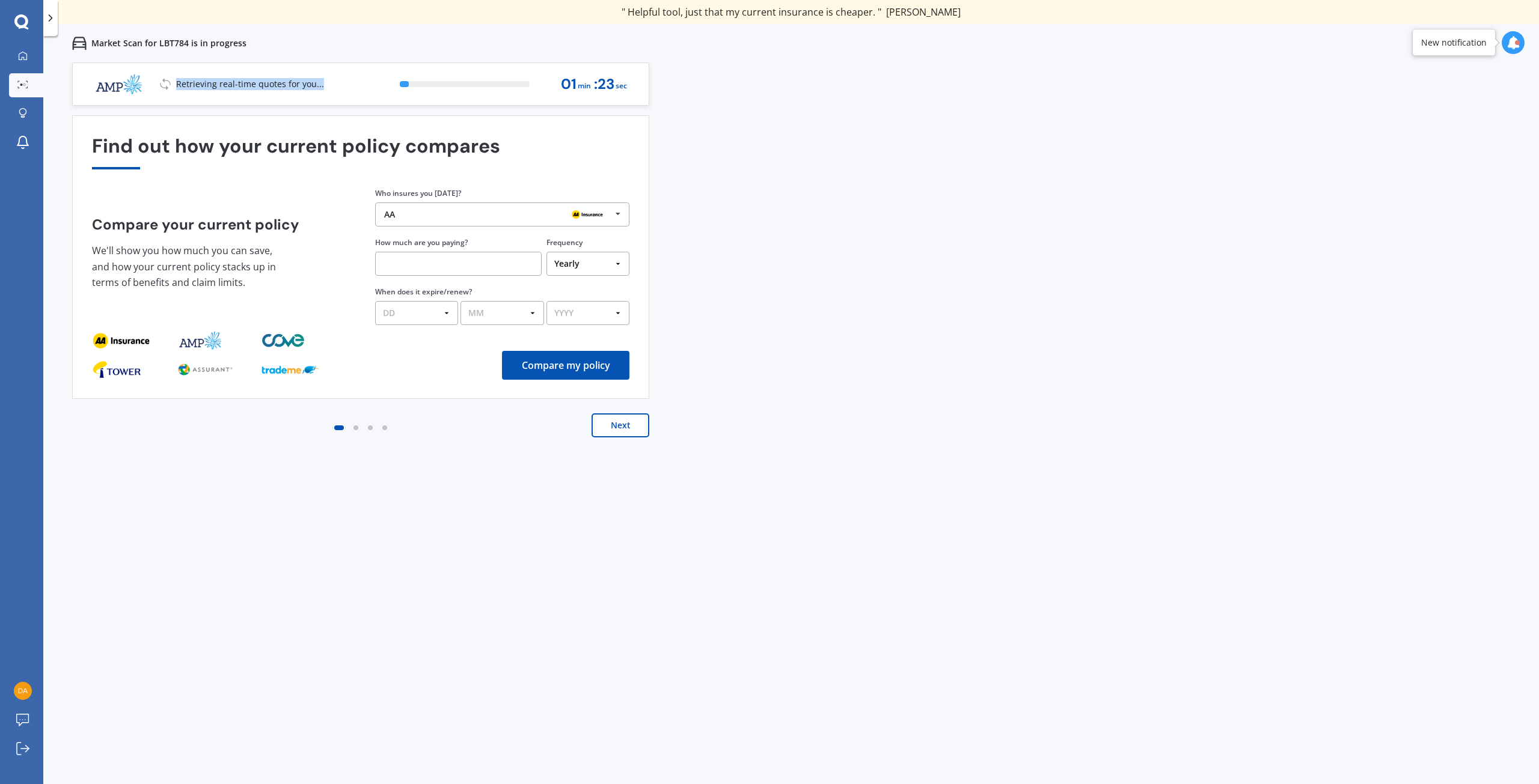
drag, startPoint x: 290, startPoint y: 88, endPoint x: 368, endPoint y: 85, distance: 78.1
click at [368, 85] on div "Retrieving real-time quotes for you... 7 % 01 min : 23 sec" at bounding box center [361, 84] width 577 height 44
click at [781, 149] on div "Previous 60,000+ Kiwis have signed up to shop and save on insurance with us " H…" at bounding box center [791, 454] width 1496 height 784
click at [449, 215] on div "AA" at bounding box center [497, 215] width 227 height 10
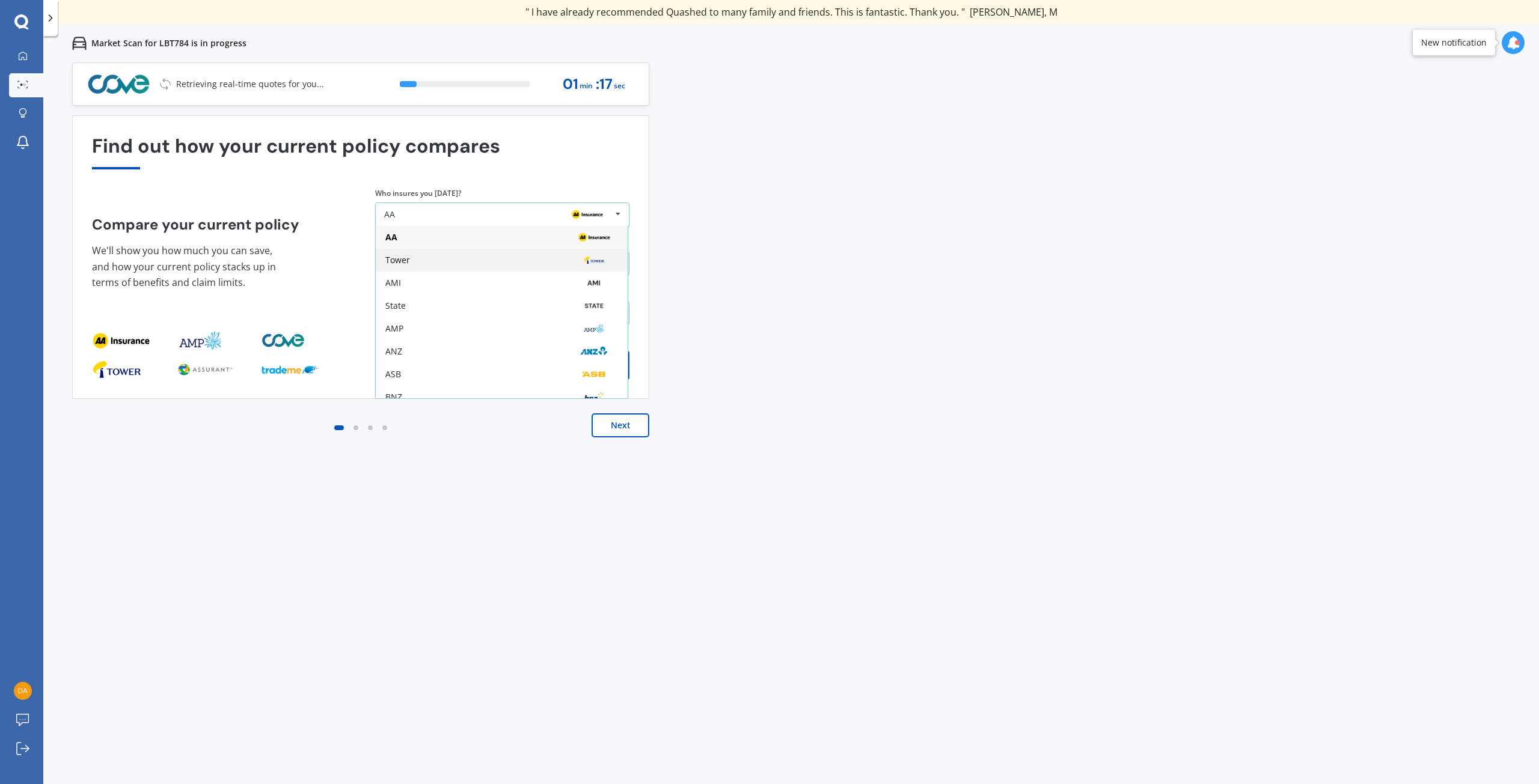
click at [460, 262] on div "Tower" at bounding box center [501, 260] width 233 height 10
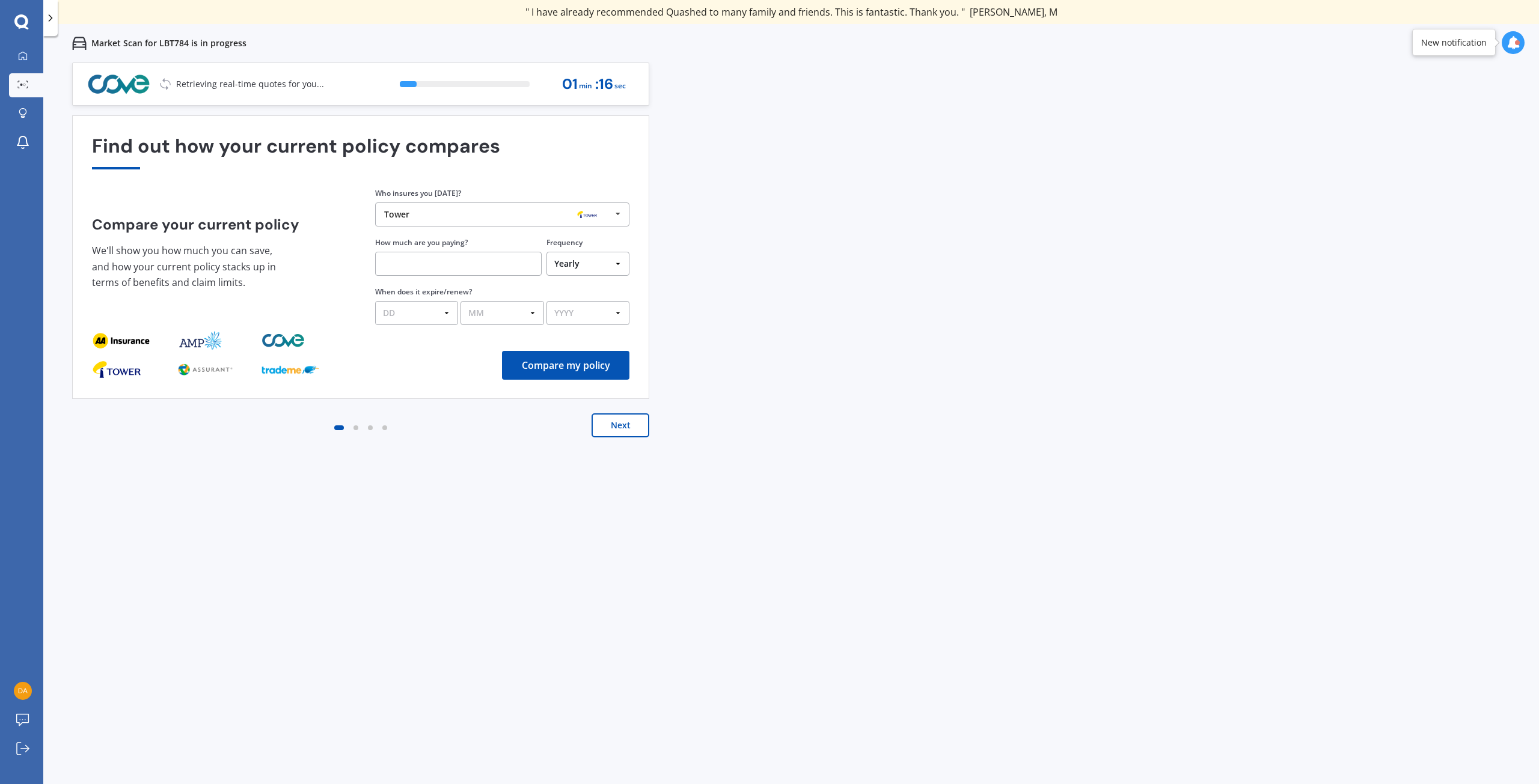
click at [459, 262] on input "text" at bounding box center [459, 263] width 166 height 24
drag, startPoint x: 785, startPoint y: 260, endPoint x: 689, endPoint y: 225, distance: 102.2
click at [785, 260] on div "Previous 60,000+ Kiwis have signed up to shop and save on insurance with us " H…" at bounding box center [791, 454] width 1496 height 784
click at [483, 266] on input "text" at bounding box center [459, 263] width 166 height 24
type input "$802.00"
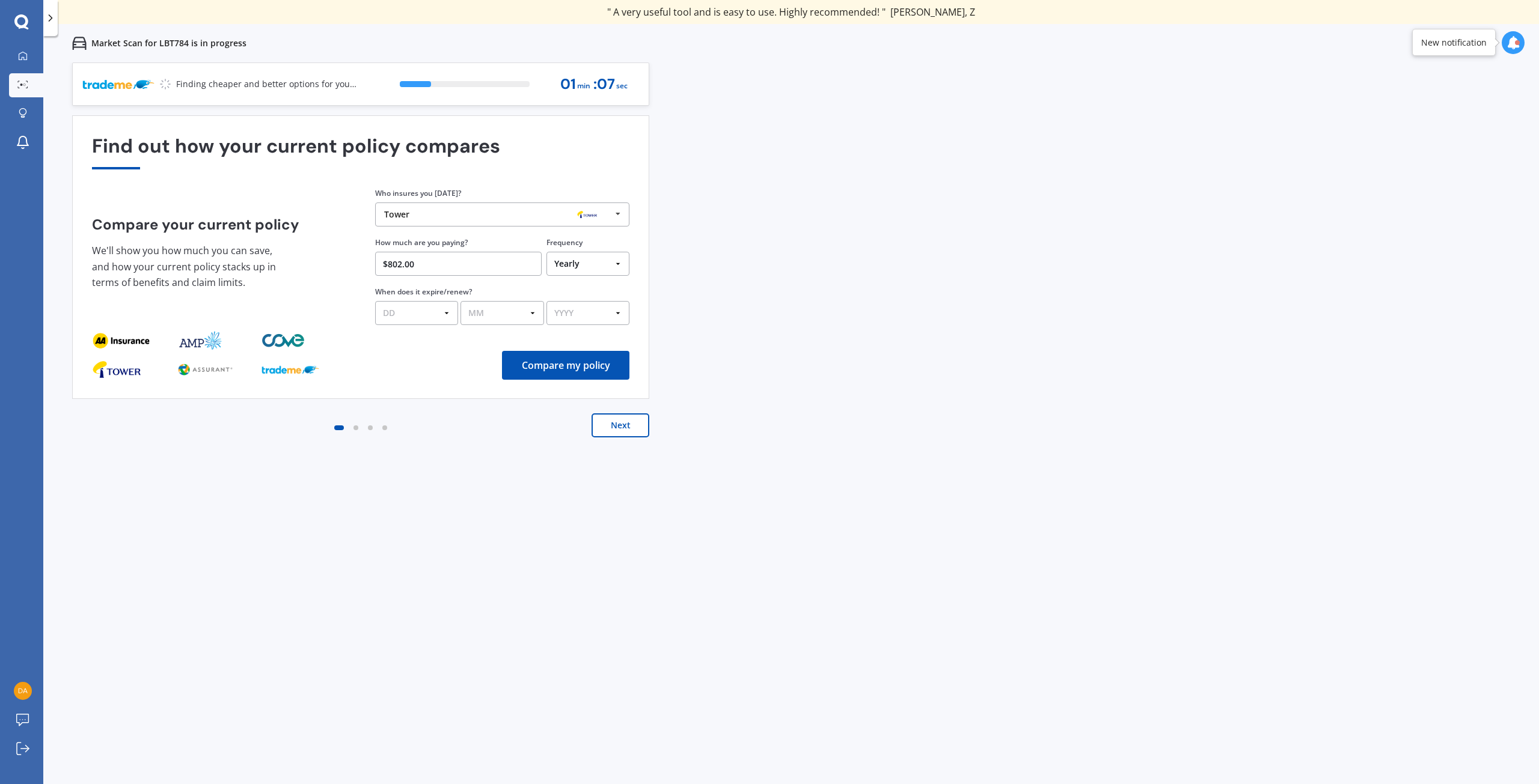
click at [739, 264] on div "Previous 60,000+ Kiwis have signed up to shop and save on insurance with us " H…" at bounding box center [791, 454] width 1496 height 784
click at [452, 313] on select "DD 01 02 03 04 05 06 07 08 09 10 11 12 13 14 15 16 17 18 19 20 21 22 23 24 25 2…" at bounding box center [417, 312] width 83 height 24
click at [452, 312] on select "DD 01 02 03 04 05 06 07 08 09 10 11 12 13 14 15 16 17 18 19 20 21 22 23 24 25 2…" at bounding box center [417, 312] width 83 height 24
click at [434, 312] on select "DD 01 02 03 04 05 06 07 08 09 10 11 12 13 14 15 16 17 18 19 20 21 22 23 24 25 2…" at bounding box center [417, 312] width 83 height 24
select select "02"
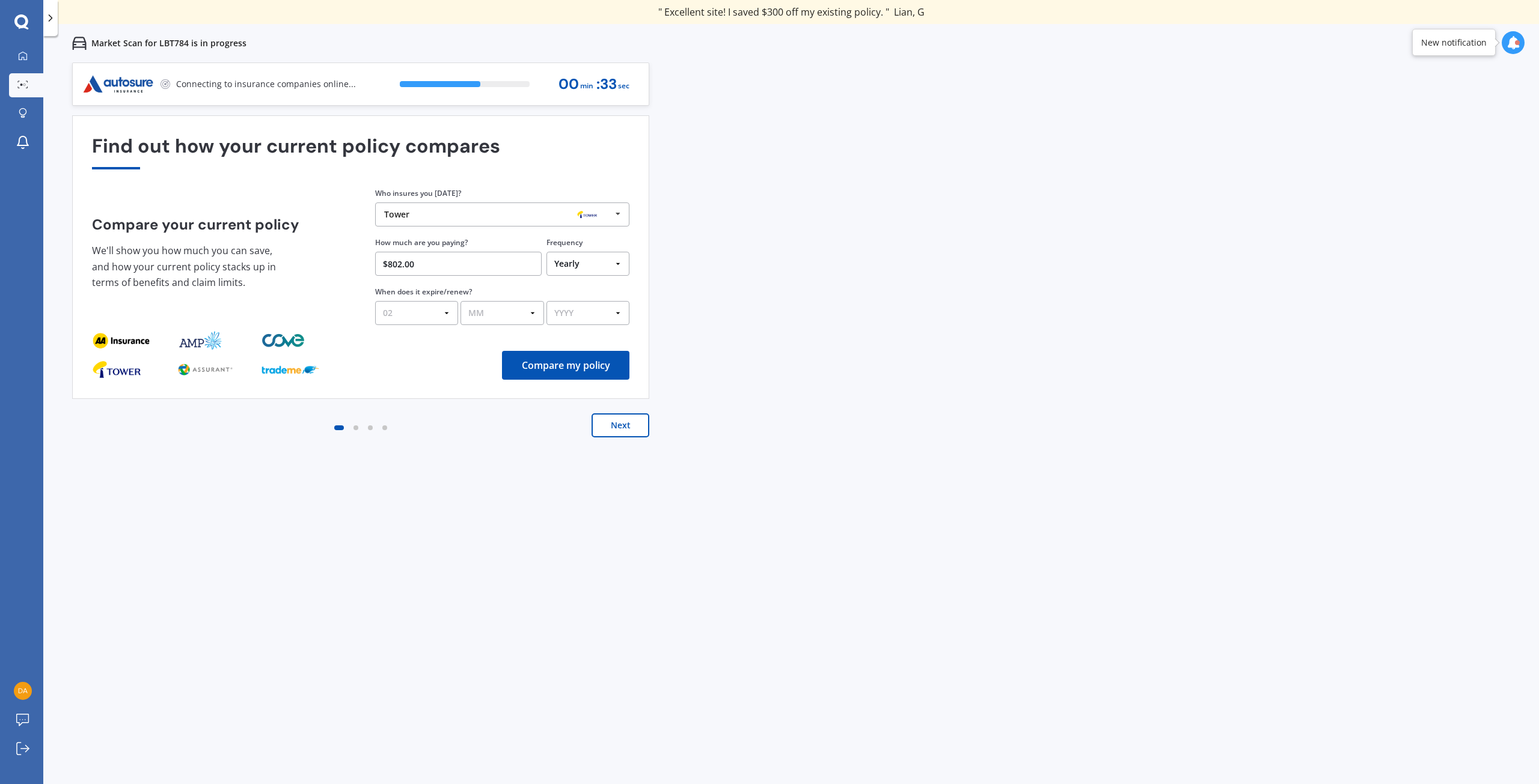
click at [375, 301] on select "DD 01 02 03 04 05 06 07 08 09 10 11 12 13 14 15 16 17 18 19 20 21 22 23 24 25 2…" at bounding box center [417, 312] width 83 height 24
click at [484, 325] on select "MM 01 02 03 04 05 06 07 08 09 10 11 12" at bounding box center [502, 312] width 83 height 24
select select "09"
click at [460, 301] on select "MM 01 02 03 04 05 06 07 08 09 10 11 12" at bounding box center [502, 312] width 83 height 24
click at [607, 305] on select "YYYY 2026 2025 2024" at bounding box center [588, 312] width 83 height 24
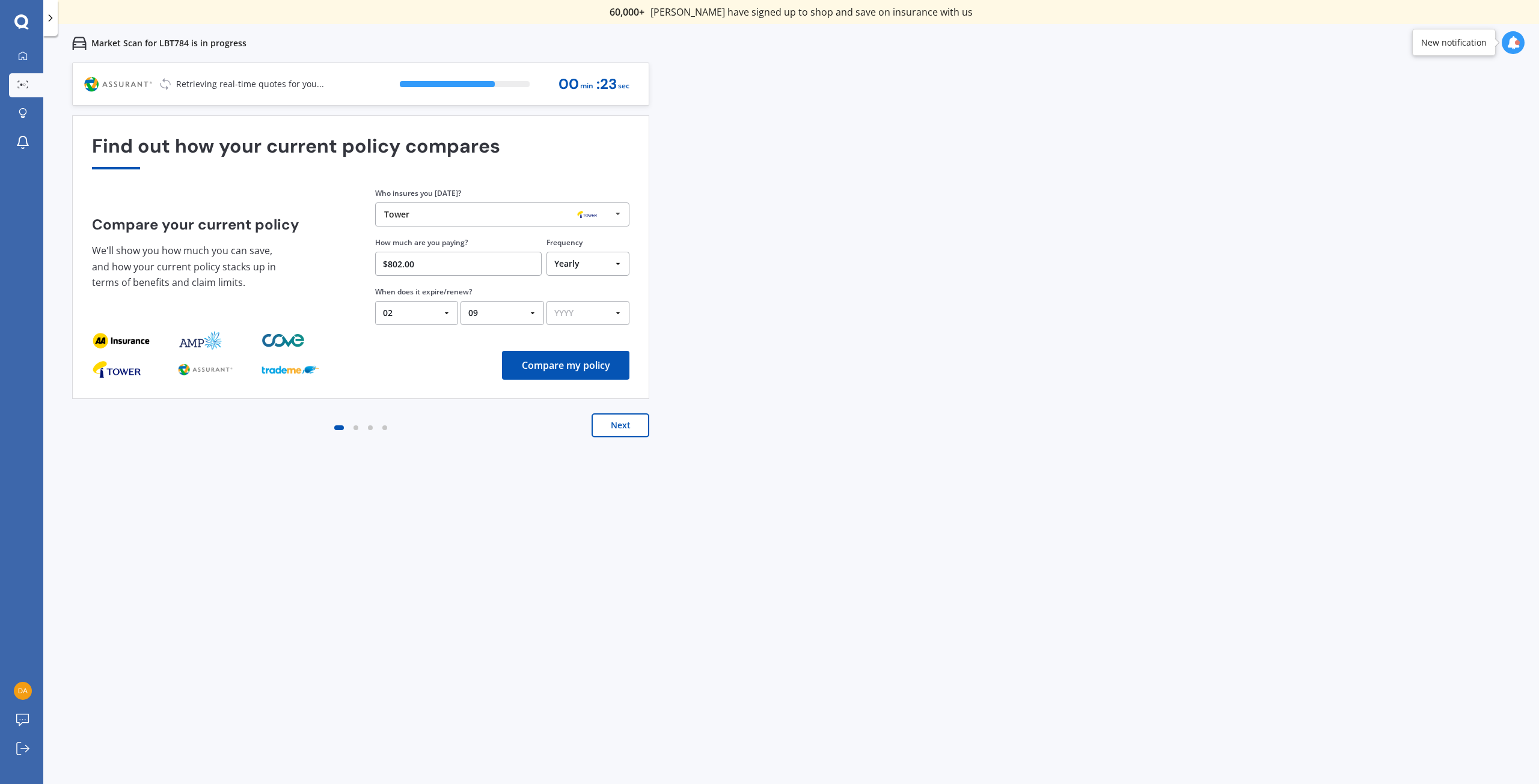
select select "2025"
click at [547, 301] on select "YYYY 2026 2025 2024" at bounding box center [588, 312] width 83 height 24
click at [582, 366] on button "Compare my policy" at bounding box center [566, 365] width 128 height 29
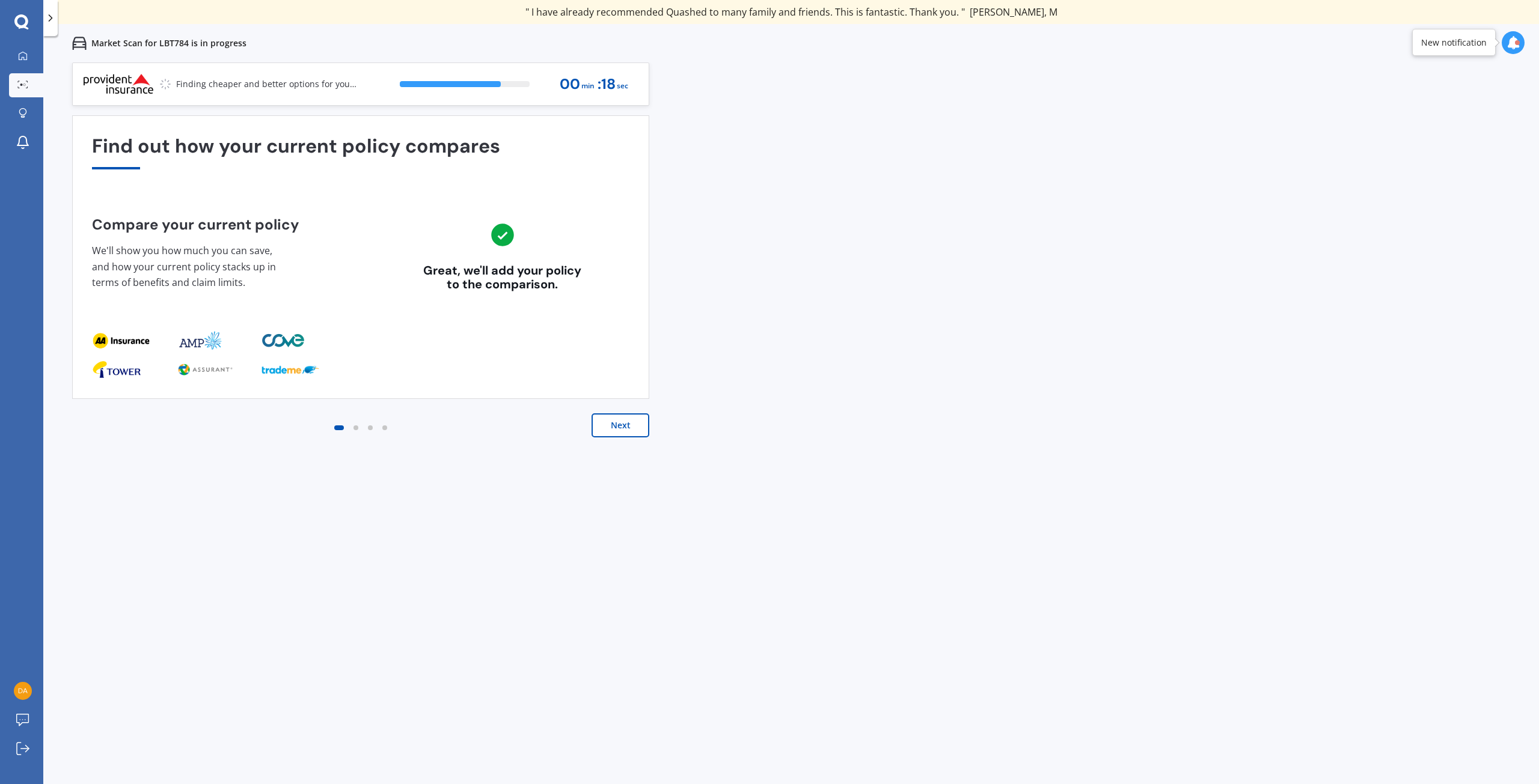
click at [769, 392] on div "Previous 60,000+ Kiwis have signed up to shop and save on insurance with us " H…" at bounding box center [791, 454] width 1496 height 784
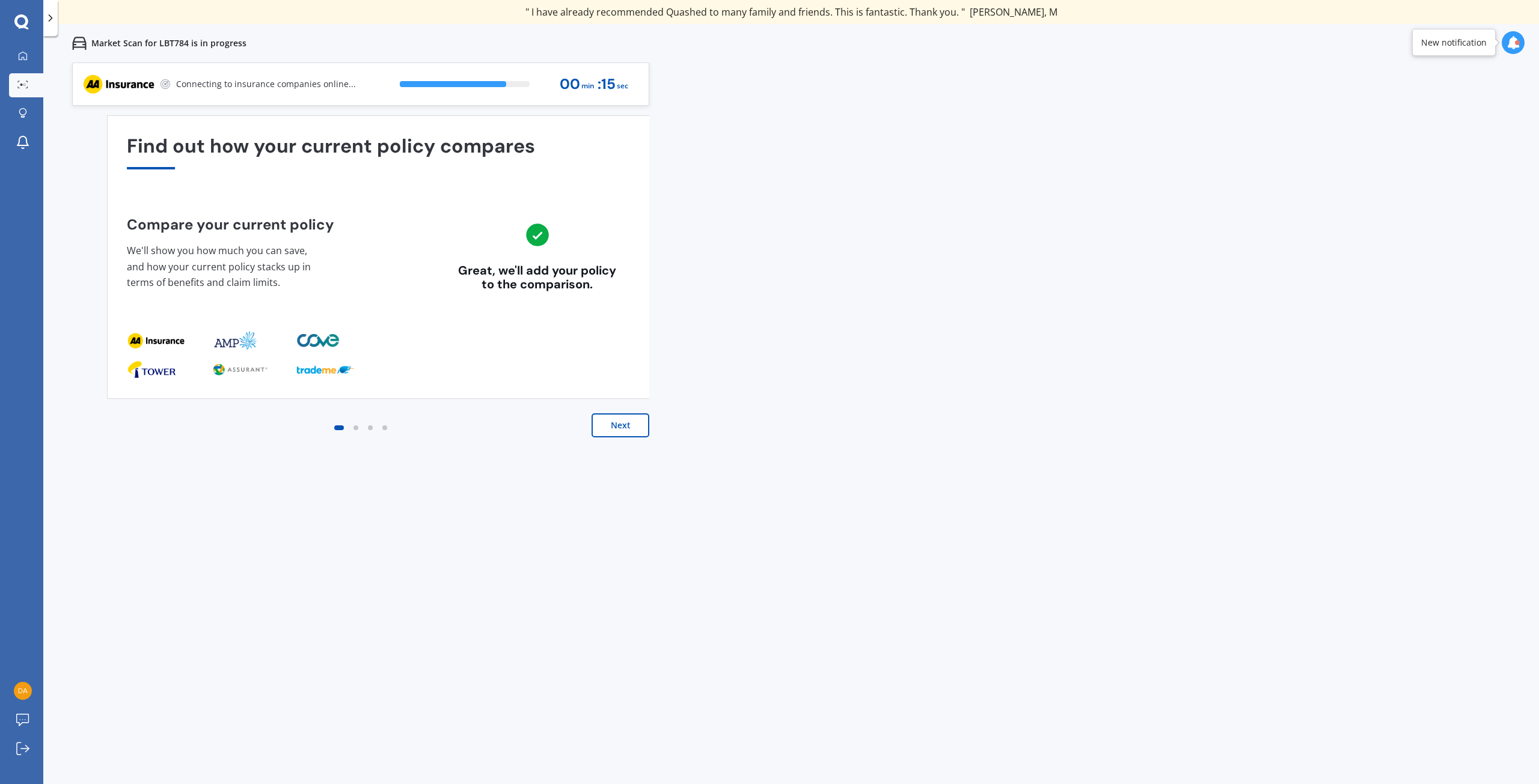
drag, startPoint x: 471, startPoint y: 280, endPoint x: 575, endPoint y: 291, distance: 104.6
click at [575, 291] on div "Great, we'll add your policy to the comparison." at bounding box center [538, 277] width 159 height 28
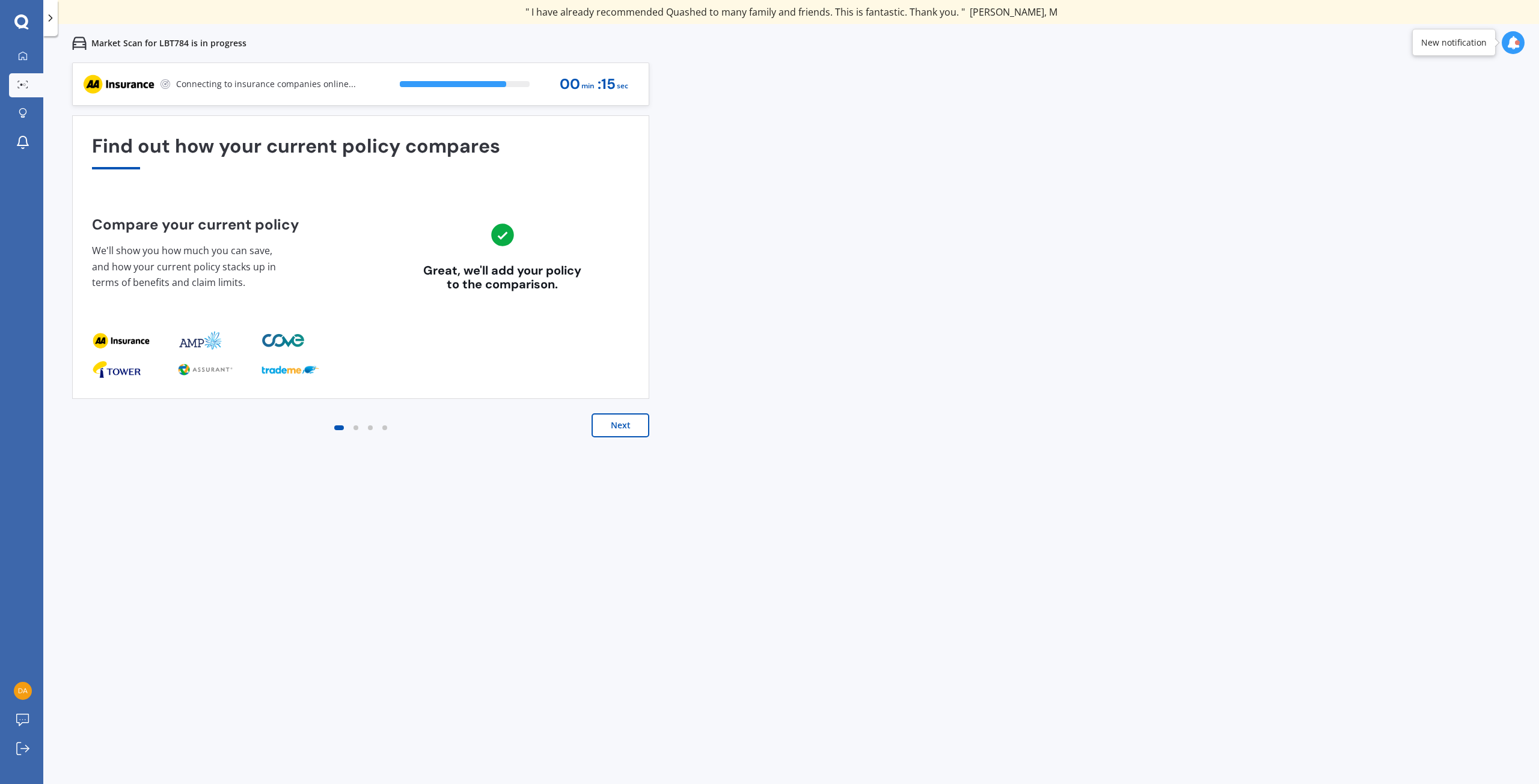
click at [725, 316] on div "Previous 60,000+ Kiwis have signed up to shop and save on insurance with us " H…" at bounding box center [791, 454] width 1496 height 784
click at [622, 429] on button "Next" at bounding box center [621, 425] width 58 height 24
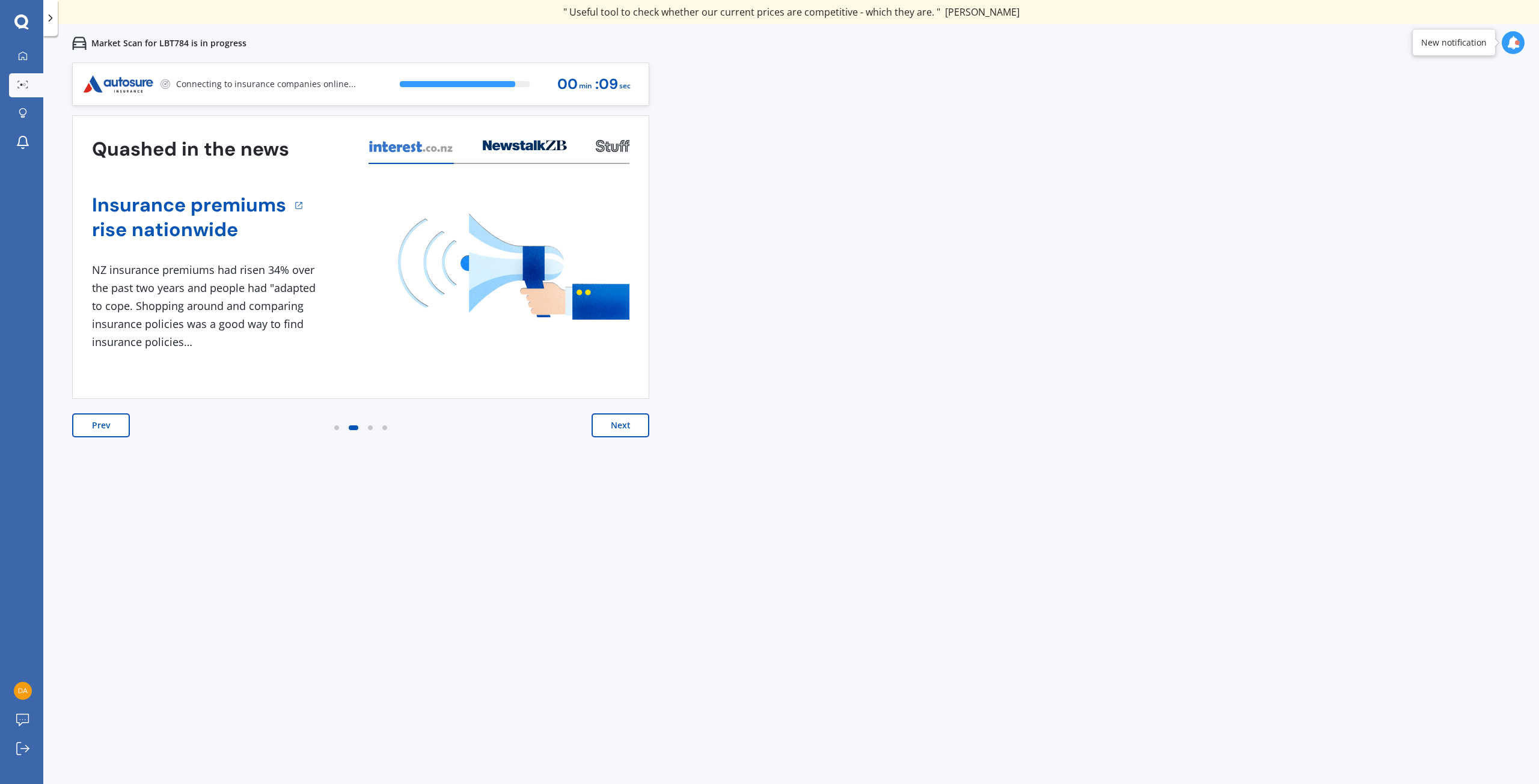
click at [218, 480] on div "Previous 60,000+ Kiwis have signed up to shop and save on insurance with us " H…" at bounding box center [791, 454] width 1496 height 784
click at [594, 84] on div "View my quotes" at bounding box center [578, 84] width 73 height 29
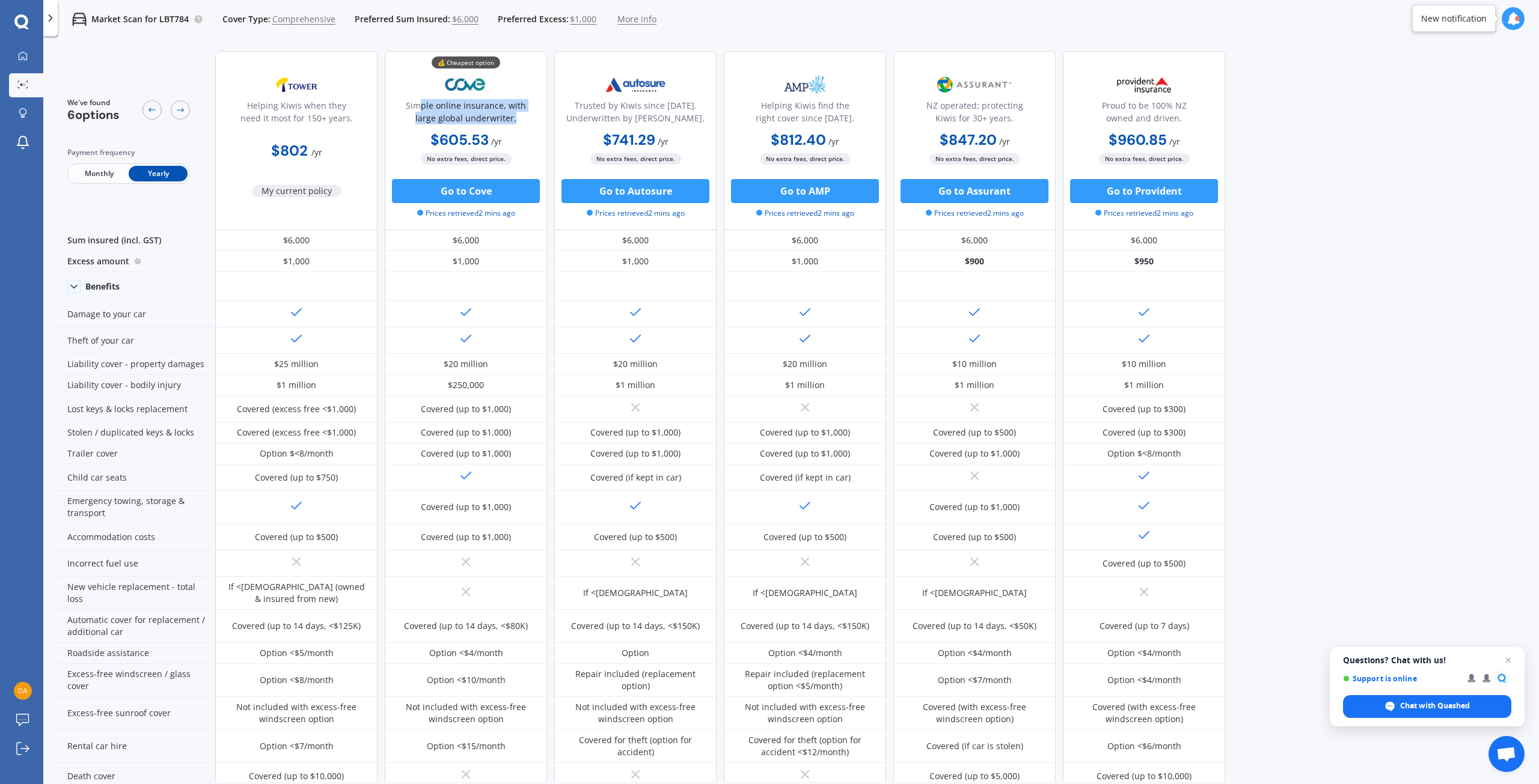
drag, startPoint x: 431, startPoint y: 105, endPoint x: 531, endPoint y: 117, distance: 100.7
click at [531, 117] on div "Simple online insurance, with large global underwriter." at bounding box center [465, 114] width 142 height 30
click at [528, 119] on div "Simple online insurance, with large global underwriter." at bounding box center [465, 114] width 142 height 30
drag, startPoint x: 24, startPoint y: 15, endPoint x: 168, endPoint y: 47, distance: 147.5
click at [168, 47] on div "We've found 6 options Payment frequency Monthly Yearly Helping Kiwis when they …" at bounding box center [639, 506] width 1172 height 928
